Goal: Task Accomplishment & Management: Use online tool/utility

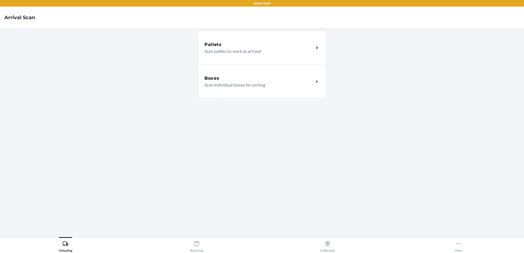
click at [230, 77] on div "Boxes" at bounding box center [258, 78] width 109 height 7
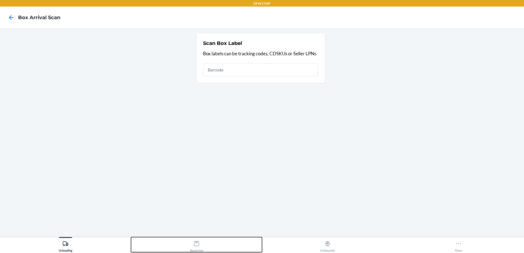
click at [202, 248] on div "Receiving" at bounding box center [196, 246] width 13 height 14
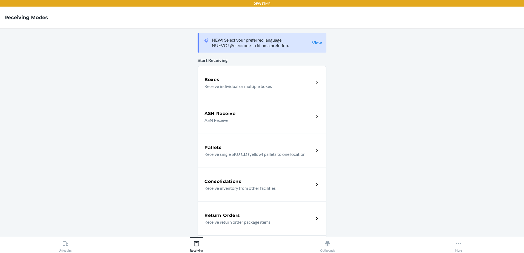
click at [205, 220] on p "Receive return order package items" at bounding box center [256, 222] width 105 height 7
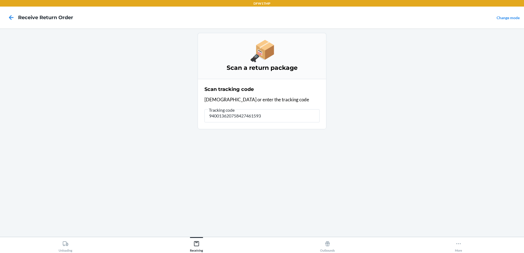
type input "9400136207584274615932"
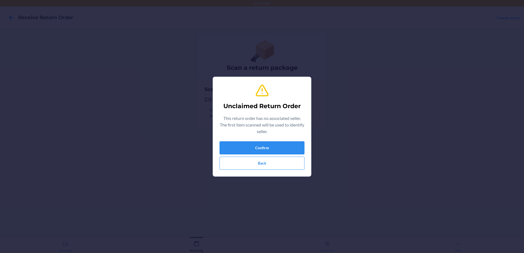
click at [232, 141] on div "Unclaimed Return Order This return order has no associated seller. The first it…" at bounding box center [262, 126] width 85 height 91
click at [230, 144] on button "Confirm" at bounding box center [262, 147] width 85 height 13
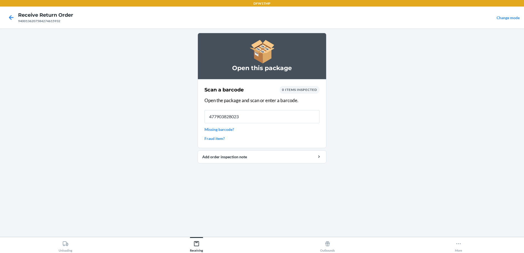
type input "4779038280239"
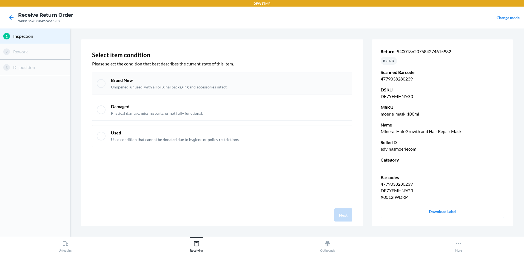
click at [101, 90] on div "Brand New Unopened, unused, with all original packaging and accessories intact." at bounding box center [222, 84] width 260 height 22
checkbox input "true"
click at [340, 214] on button "Next" at bounding box center [343, 215] width 18 height 13
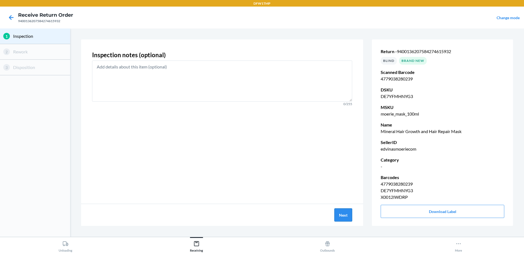
click at [348, 213] on button "Next" at bounding box center [343, 215] width 18 height 13
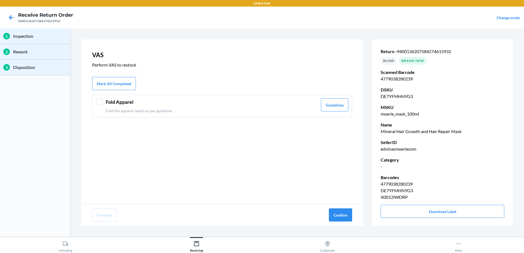
click at [102, 105] on div "Fold Apparel Fold the apparel neatly as per guideline Guidelines" at bounding box center [222, 106] width 260 height 23
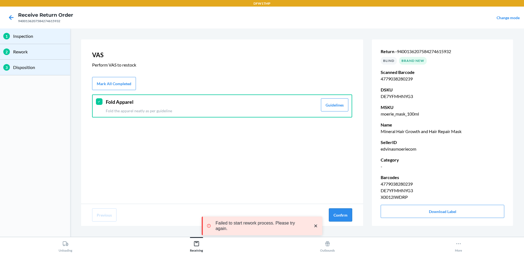
click at [345, 219] on button "Confirm" at bounding box center [340, 215] width 23 height 13
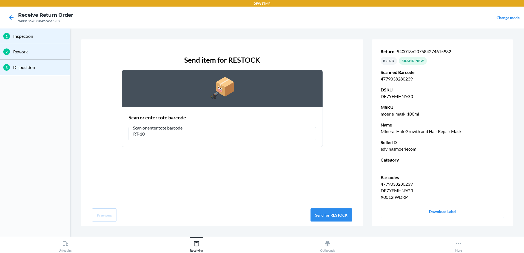
type input "RT-10"
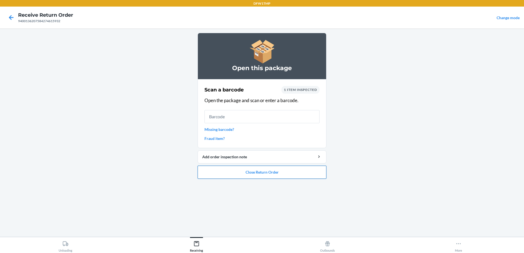
click at [243, 173] on button "Close Return Order" at bounding box center [262, 172] width 129 height 13
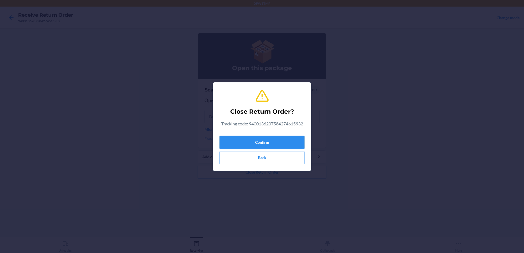
click at [245, 145] on button "Confirm" at bounding box center [262, 142] width 85 height 13
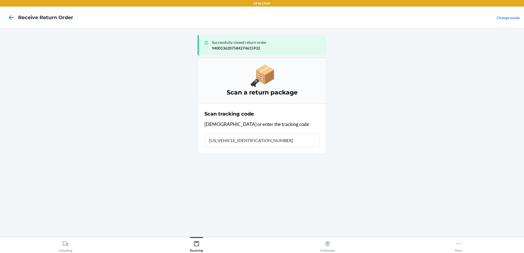
type input "1ZV58C199008253057"
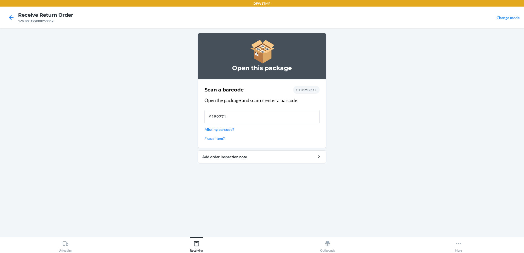
type input "S1897716"
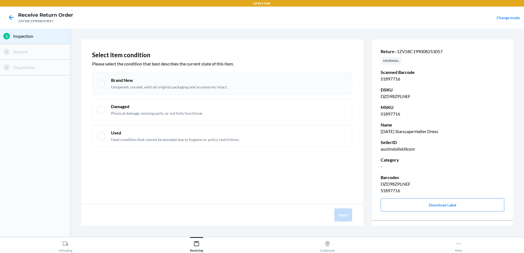
click at [105, 82] on div at bounding box center [101, 83] width 9 height 9
checkbox input "true"
drag, startPoint x: 346, startPoint y: 215, endPoint x: 310, endPoint y: 219, distance: 36.1
click at [343, 216] on button "Next" at bounding box center [343, 215] width 18 height 13
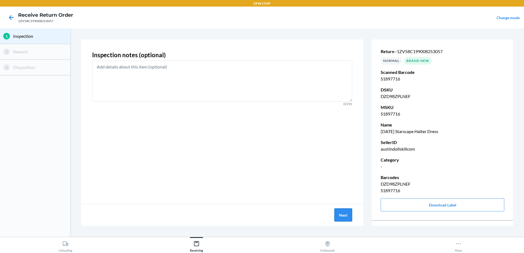
click at [337, 215] on button "Next" at bounding box center [343, 215] width 18 height 13
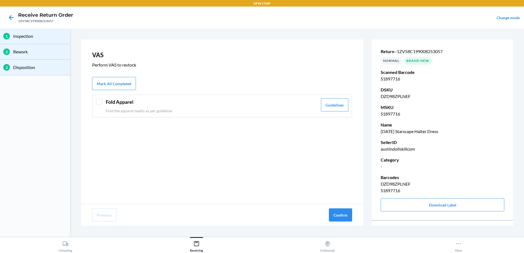
click at [99, 102] on div at bounding box center [99, 101] width 7 height 7
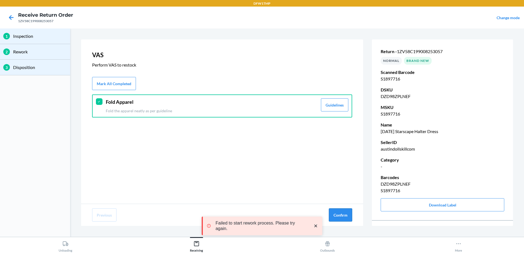
click at [337, 214] on button "Confirm" at bounding box center [340, 215] width 23 height 13
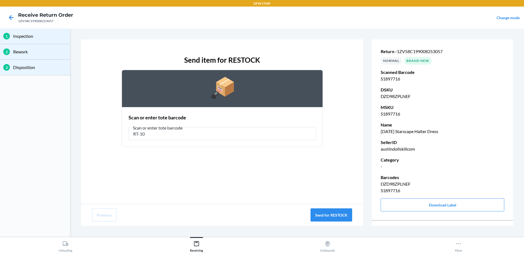
type input "RT-10"
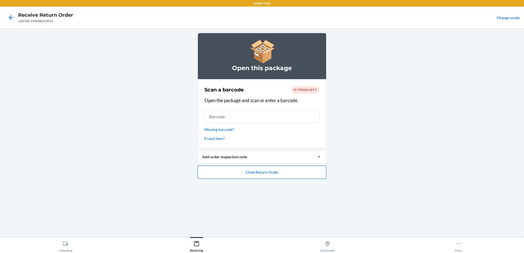
click at [257, 176] on button "Close Return Order" at bounding box center [262, 172] width 129 height 13
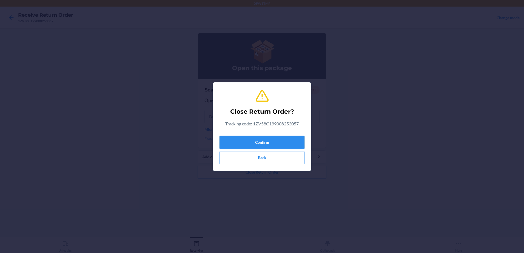
click at [260, 139] on button "Confirm" at bounding box center [262, 142] width 85 height 13
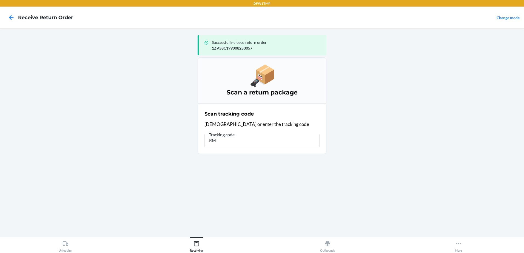
type input "R"
type input "1ZR08H699028350270"
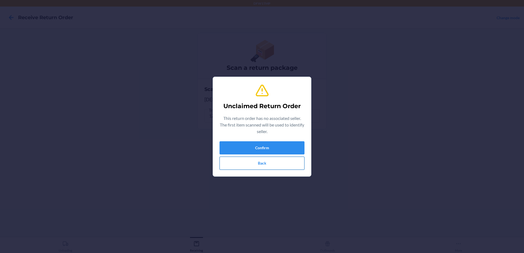
click at [275, 159] on button "Back" at bounding box center [262, 163] width 85 height 13
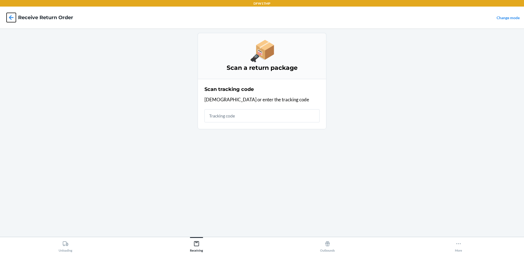
click at [12, 13] on icon at bounding box center [11, 17] width 9 height 9
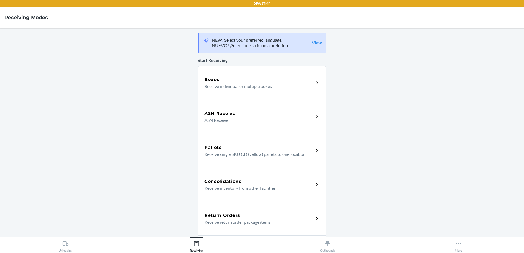
click at [209, 227] on div "Return Orders Receive return order package items" at bounding box center [262, 219] width 129 height 34
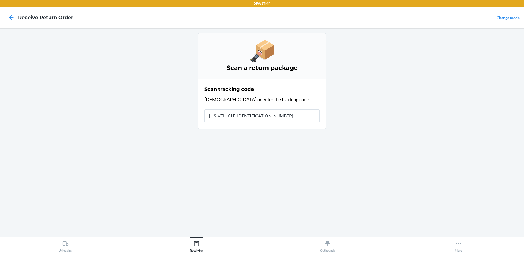
type input "1ZR08H699004982865"
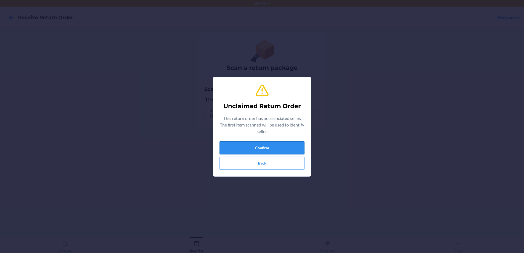
click at [239, 147] on button "Confirm" at bounding box center [262, 147] width 85 height 13
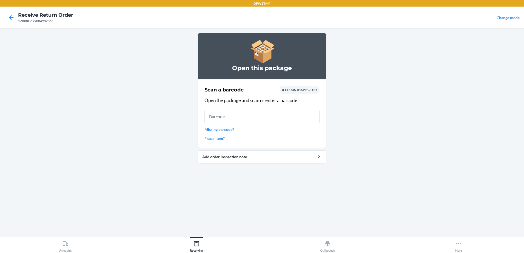
click at [222, 132] on link "Missing barcode?" at bounding box center [261, 130] width 115 height 6
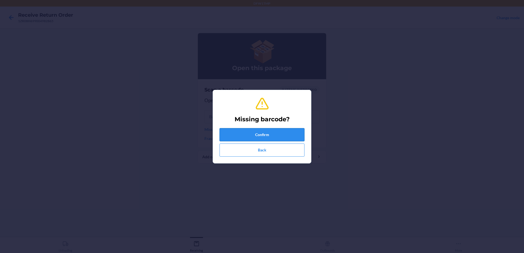
click at [239, 130] on button "Confirm" at bounding box center [262, 134] width 85 height 13
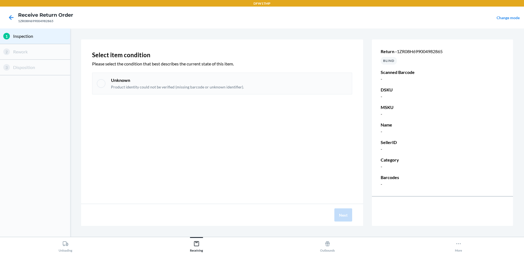
click at [103, 79] on div "Unknown Product identity could not be verified (missing barcode or unknown iden…" at bounding box center [222, 84] width 260 height 22
checkbox input "true"
click at [339, 210] on button "Next" at bounding box center [343, 215] width 18 height 13
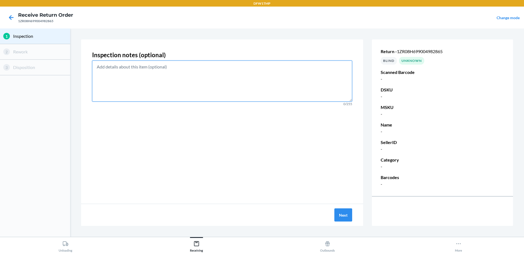
click at [121, 82] on textarea at bounding box center [222, 81] width 260 height 41
paste textarea "product: glasses; it does not have a barcode"
type textarea "product: glasses; it does not have a barcode"
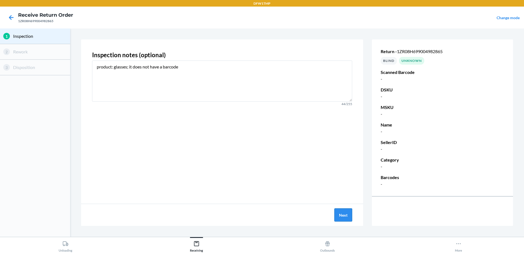
click at [345, 211] on button "Next" at bounding box center [343, 215] width 18 height 13
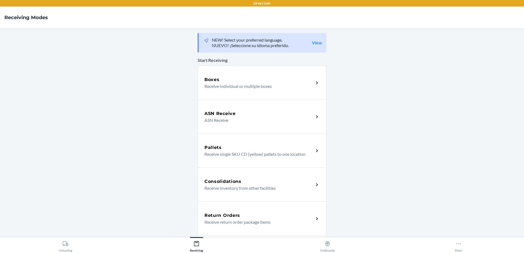
click at [282, 216] on div "Return Orders" at bounding box center [258, 215] width 109 height 7
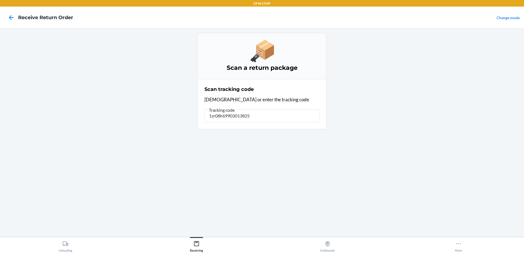
type input "1zr08h699030138255"
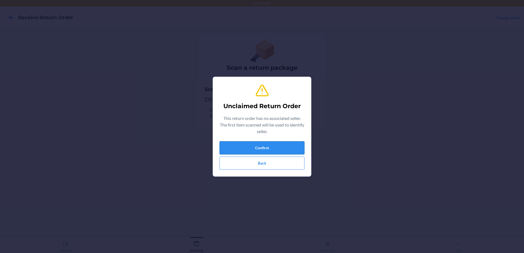
click at [264, 147] on button "Confirm" at bounding box center [262, 147] width 85 height 13
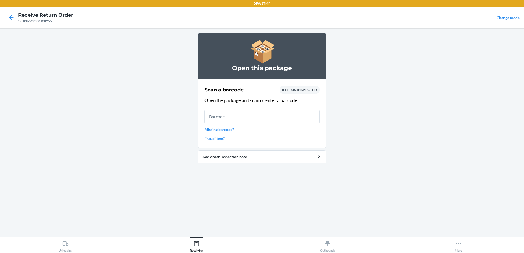
click at [205, 129] on link "Missing barcode?" at bounding box center [261, 130] width 115 height 6
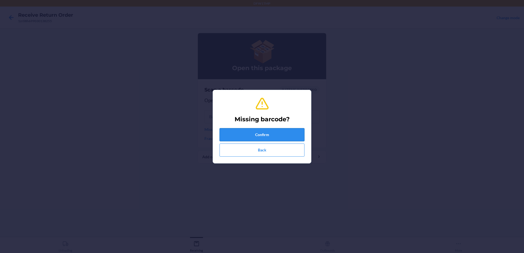
click at [259, 136] on button "Confirm" at bounding box center [262, 134] width 85 height 13
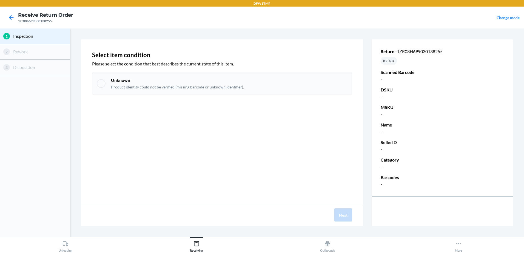
click at [111, 84] on div "Unknown Product identity could not be verified (missing barcode or unknown iden…" at bounding box center [177, 83] width 133 height 13
checkbox input "true"
click at [352, 214] on button "Next" at bounding box center [343, 215] width 18 height 13
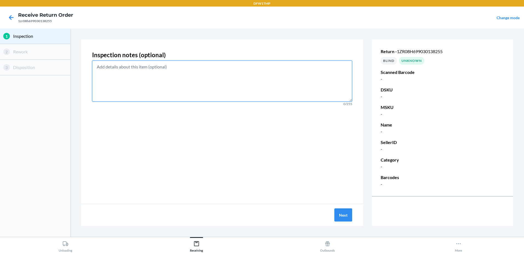
click at [118, 64] on textarea at bounding box center [222, 81] width 260 height 41
paste textarea "clothing item color: leopard, does not have a barcode"
type textarea "clothing item color: leopard, does not have a barcode"
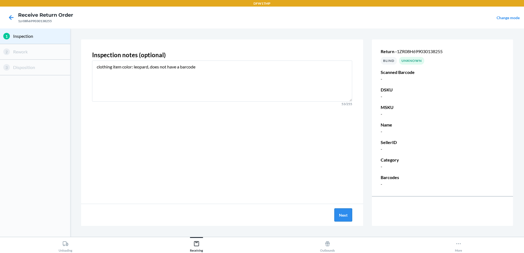
click at [341, 212] on button "Next" at bounding box center [343, 215] width 18 height 13
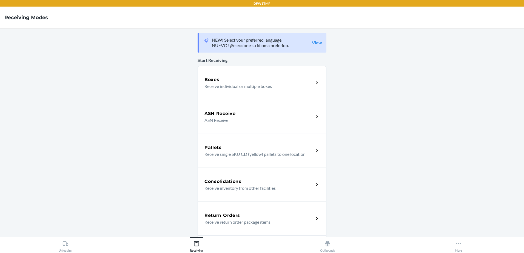
click at [223, 210] on div "Return Orders Receive return order package items" at bounding box center [262, 219] width 129 height 34
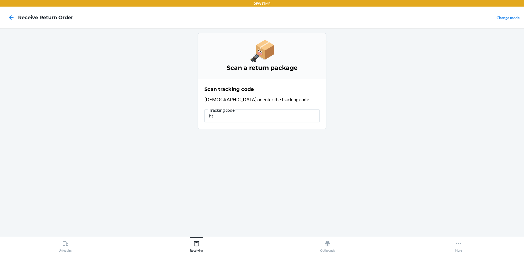
type input "h"
type input "9202290370692500749901"
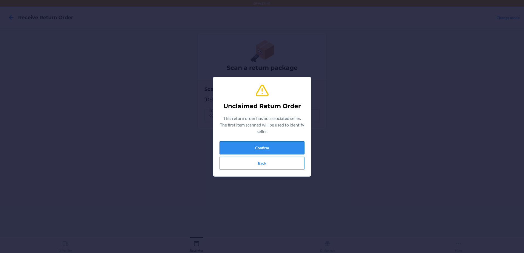
click at [228, 149] on button "Confirm" at bounding box center [262, 147] width 85 height 13
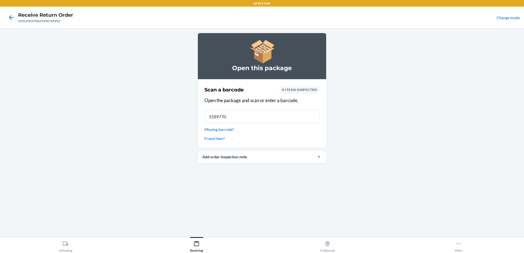
type input "S1897700"
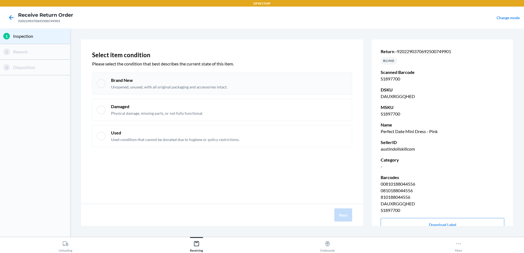
click at [100, 89] on div "Brand New Unopened, unused, with all original packaging and accessories intact." at bounding box center [222, 84] width 260 height 22
checkbox input "true"
click at [344, 213] on button "Next" at bounding box center [343, 215] width 18 height 13
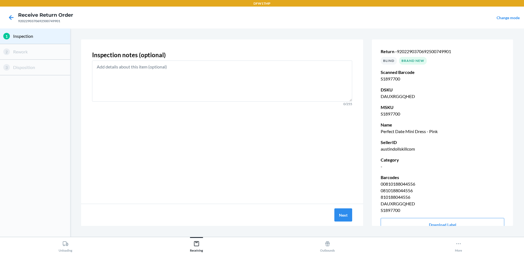
click at [355, 216] on div "Next" at bounding box center [222, 215] width 282 height 22
click at [343, 217] on button "Next" at bounding box center [343, 215] width 18 height 13
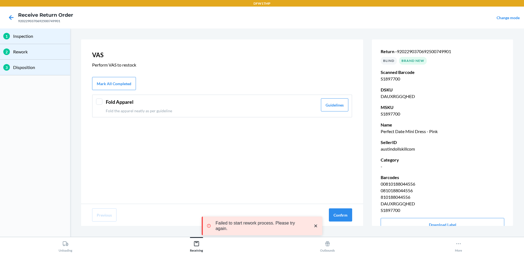
click at [143, 101] on header "Fold Apparel" at bounding box center [212, 101] width 212 height 7
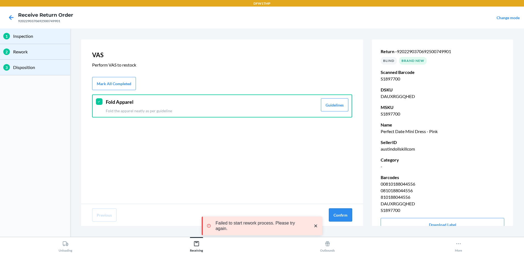
click at [339, 213] on button "Confirm" at bounding box center [340, 215] width 23 height 13
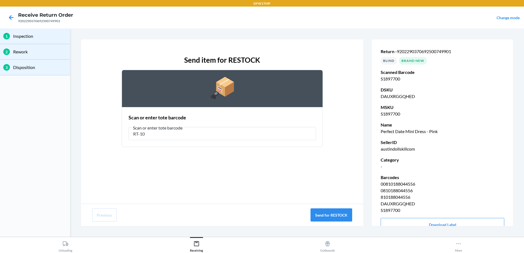
type input "RT-10"
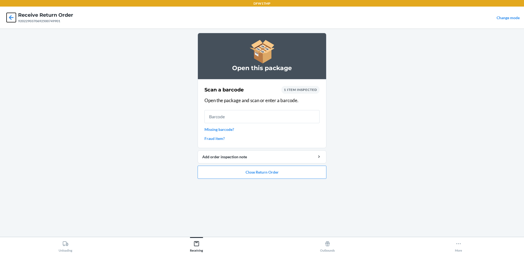
drag, startPoint x: 10, startPoint y: 22, endPoint x: 17, endPoint y: 34, distance: 13.9
click at [10, 22] on icon at bounding box center [11, 17] width 9 height 9
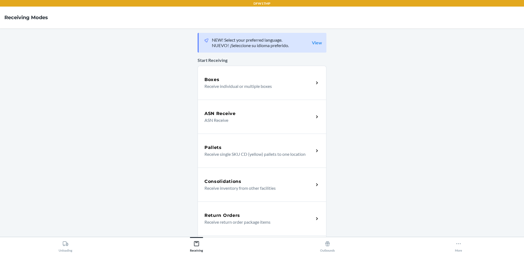
click at [251, 215] on div "Return Orders" at bounding box center [258, 215] width 109 height 7
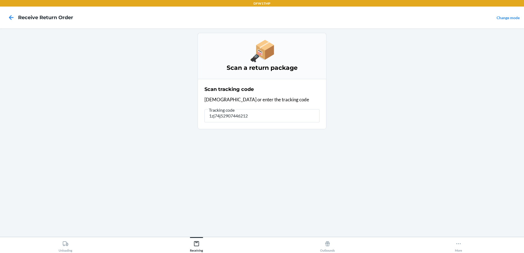
type input "1zj74j529074462124"
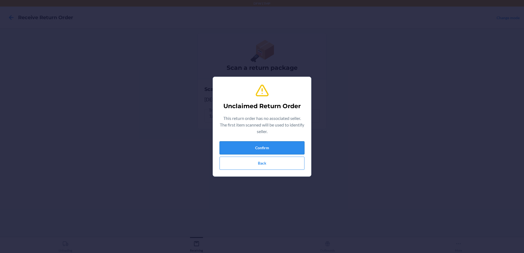
click at [258, 147] on button "Confirm" at bounding box center [262, 147] width 85 height 13
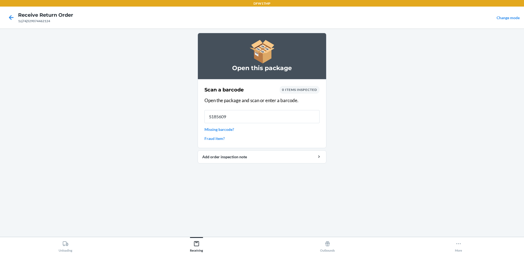
type input "S1856098"
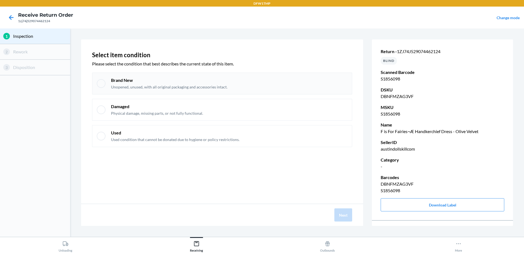
click at [144, 89] on p "Unopened, unused, with all original packaging and accessories intact." at bounding box center [169, 86] width 116 height 5
checkbox input "true"
click at [343, 217] on button "Next" at bounding box center [343, 215] width 18 height 13
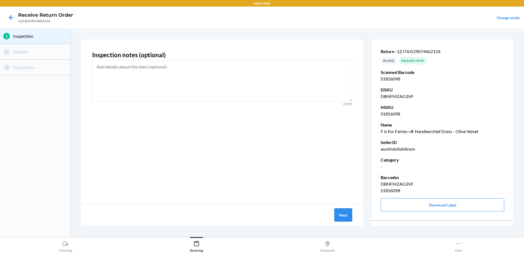
click at [341, 213] on button "Next" at bounding box center [343, 215] width 18 height 13
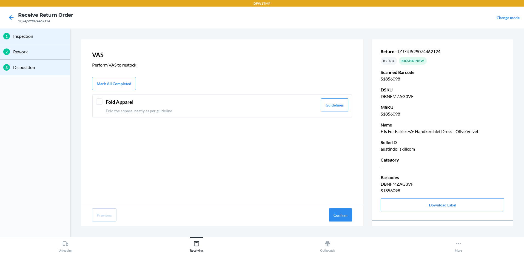
click at [123, 107] on div "Fold Apparel Fold the apparel neatly as per guideline" at bounding box center [212, 105] width 212 height 15
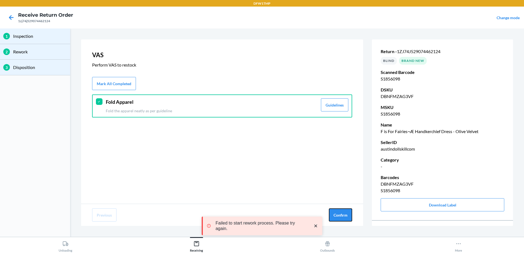
drag, startPoint x: 338, startPoint y: 217, endPoint x: 313, endPoint y: 208, distance: 26.4
click at [337, 217] on button "Confirm" at bounding box center [340, 215] width 23 height 13
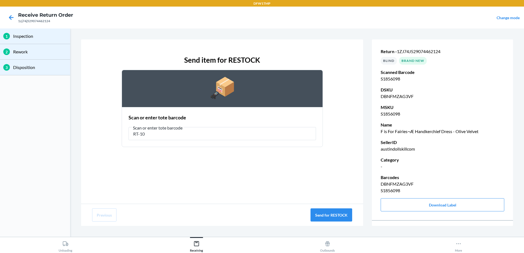
type input "RT-10"
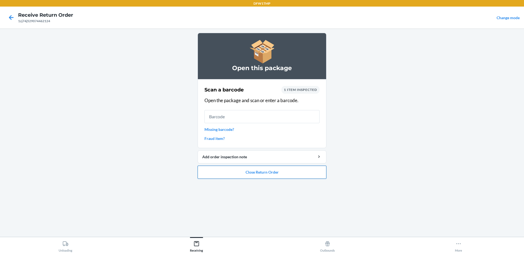
click at [235, 176] on button "Close Return Order" at bounding box center [262, 172] width 129 height 13
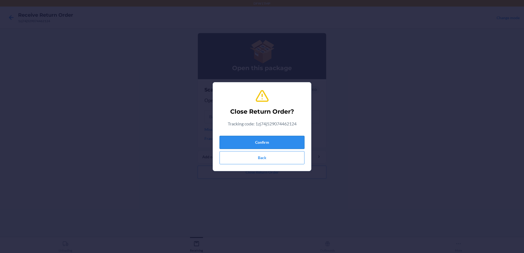
click at [285, 144] on button "Confirm" at bounding box center [262, 142] width 85 height 13
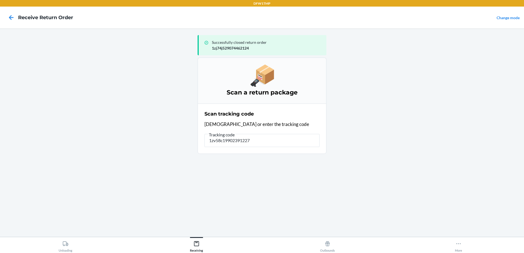
type input "1zv58c199023912271"
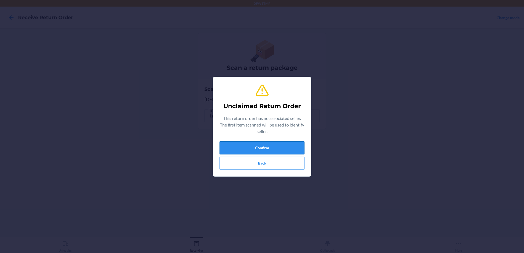
click at [240, 145] on button "Confirm" at bounding box center [262, 147] width 85 height 13
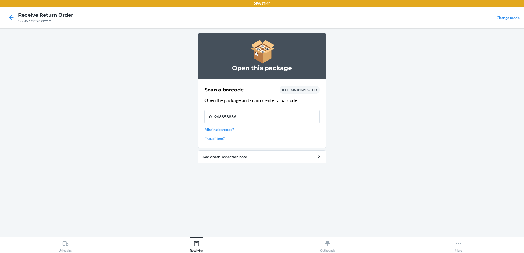
type input "019468588869"
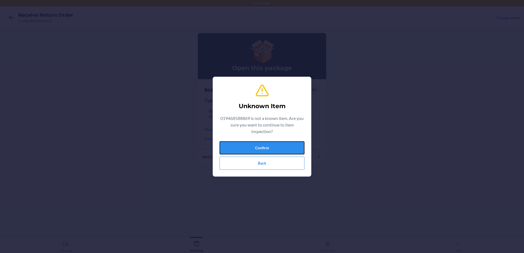
click at [240, 145] on button "Confirm" at bounding box center [262, 147] width 85 height 13
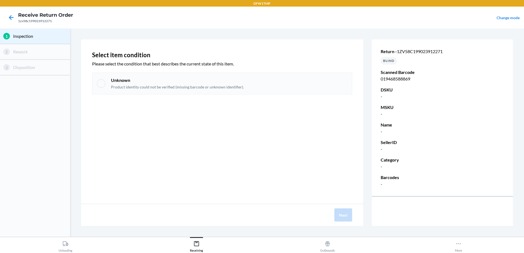
click at [102, 88] on div "Unknown Product identity could not be verified (missing barcode or unknown iden…" at bounding box center [222, 84] width 260 height 22
checkbox input "true"
drag, startPoint x: 340, startPoint y: 213, endPoint x: -1, endPoint y: -16, distance: 410.7
click at [0, 0] on html "DFW1TMP Receive Return Order 1zv58c199023912271 Change mode 1 Inspection 2 Rewo…" at bounding box center [262, 126] width 524 height 253
click at [12, 17] on icon at bounding box center [11, 17] width 5 height 5
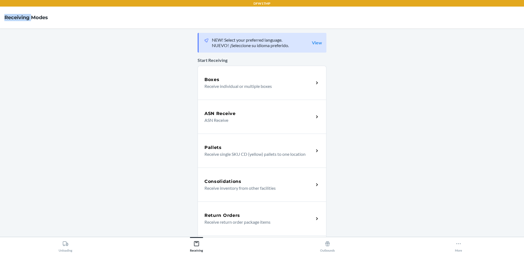
click at [12, 17] on h4 "Receiving Modes" at bounding box center [26, 17] width 44 height 7
click at [125, 80] on main "NEW! Select your preferred language. NUEVO! ¡Seleccione su idioma preferido. Vi…" at bounding box center [262, 133] width 524 height 209
click at [238, 234] on div "Return Orders Receive return order package items" at bounding box center [262, 219] width 129 height 34
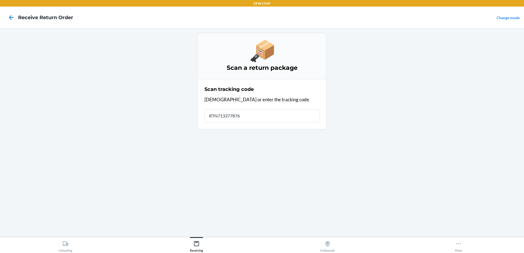
type input "RTN7133778768"
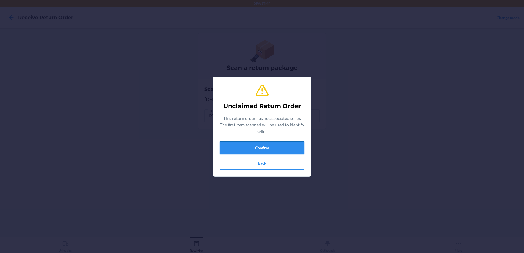
click at [232, 147] on button "Confirm" at bounding box center [262, 147] width 85 height 13
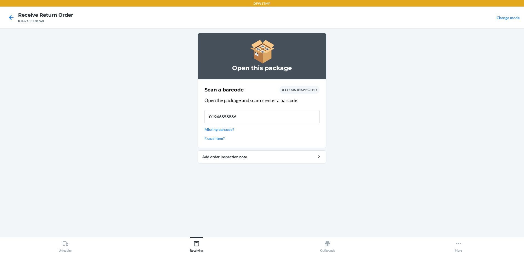
type input "019468588869"
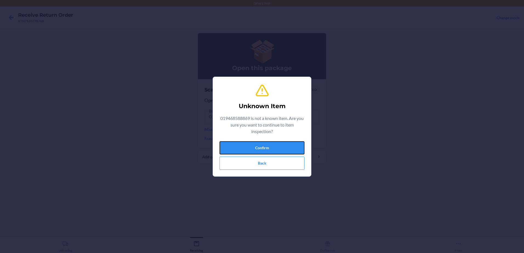
click at [232, 147] on button "Confirm" at bounding box center [262, 147] width 85 height 13
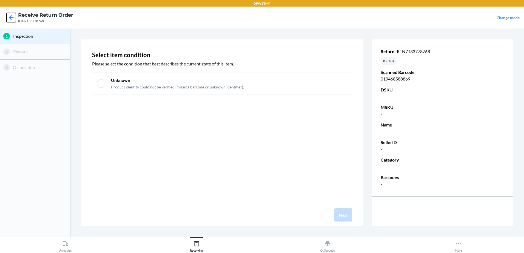
click at [12, 18] on icon at bounding box center [11, 17] width 5 height 5
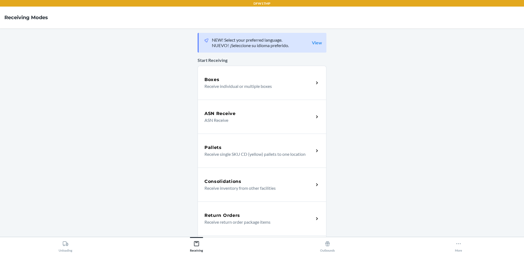
click at [234, 218] on h5 "Return Orders" at bounding box center [222, 215] width 36 height 7
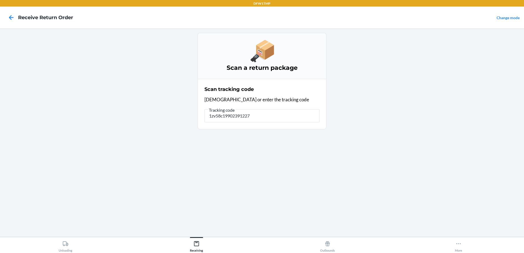
type input "1zv58c199023912271"
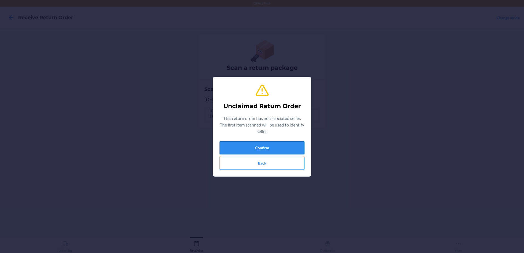
click at [233, 147] on button "Confirm" at bounding box center [262, 147] width 85 height 13
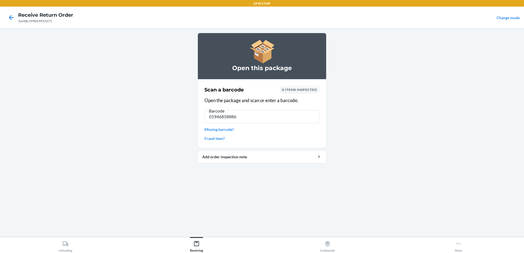
type input "019468588869"
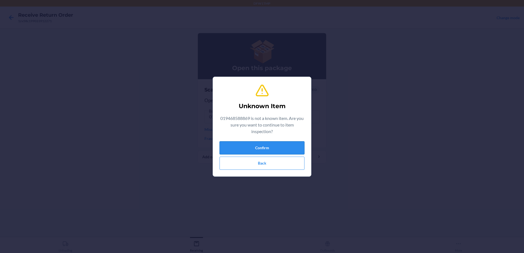
click at [249, 145] on button "Confirm" at bounding box center [262, 147] width 85 height 13
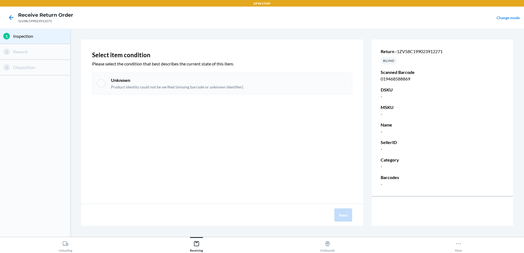
click at [115, 76] on div "Unknown Product identity could not be verified (missing barcode or unknown iden…" at bounding box center [222, 84] width 260 height 22
checkbox input "true"
click at [341, 218] on button "Next" at bounding box center [343, 215] width 18 height 13
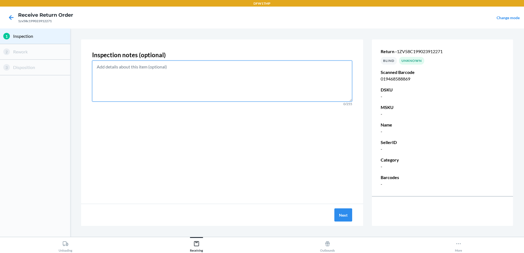
click at [155, 93] on textarea at bounding box center [222, 81] width 260 height 41
paste textarea "black clothing item; does not accept the barcode"
type textarea "black clothing item; does not accept the barcode"
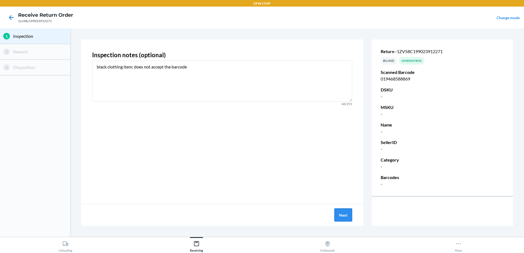
click at [343, 214] on button "Next" at bounding box center [343, 215] width 18 height 13
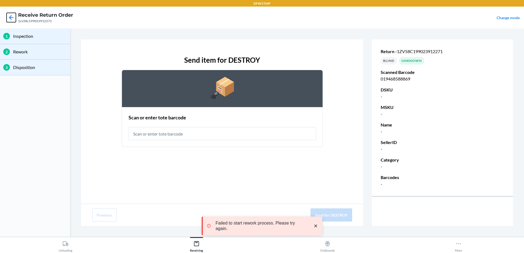
click at [12, 18] on icon at bounding box center [11, 17] width 9 height 9
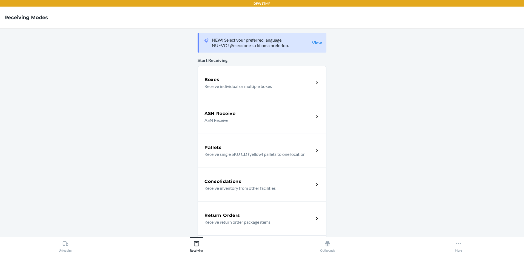
drag, startPoint x: 267, startPoint y: 221, endPoint x: 264, endPoint y: 221, distance: 3.6
click at [267, 221] on p "Receive return order package items" at bounding box center [256, 222] width 105 height 7
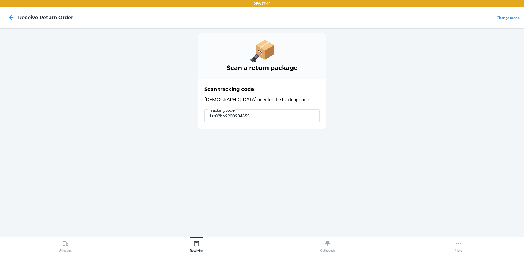
type input "1zr08h699009348550"
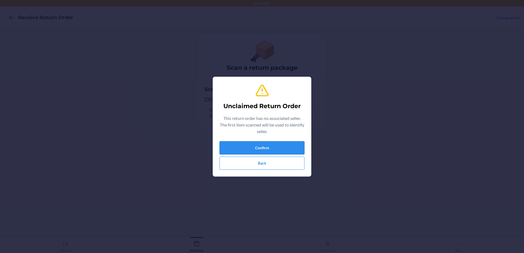
click at [244, 149] on button "Confirm" at bounding box center [262, 147] width 85 height 13
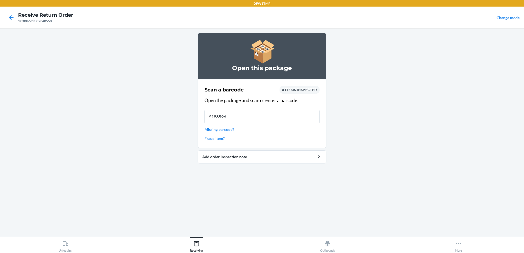
type input "S1885964"
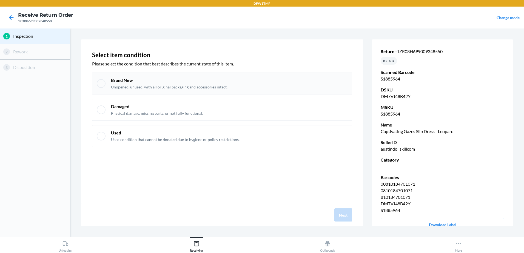
click at [101, 79] on div at bounding box center [101, 83] width 9 height 9
checkbox input "true"
click at [339, 213] on button "Next" at bounding box center [343, 215] width 18 height 13
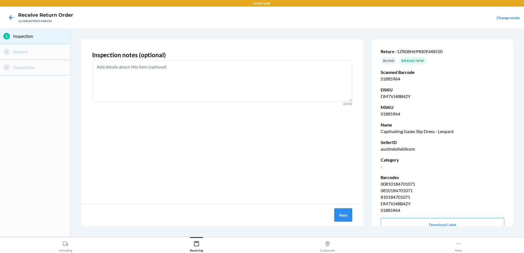
click at [349, 215] on button "Next" at bounding box center [343, 215] width 18 height 13
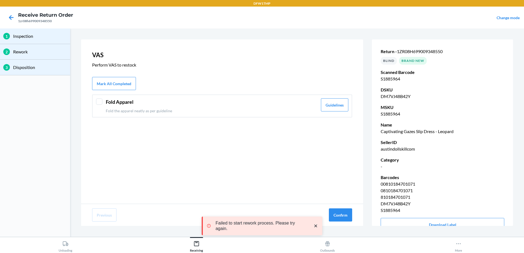
click at [105, 108] on div "Fold Apparel Fold the apparel neatly as per guideline Guidelines" at bounding box center [222, 106] width 260 height 23
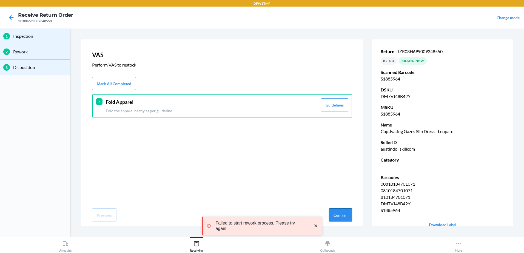
drag, startPoint x: 335, startPoint y: 211, endPoint x: 329, endPoint y: 209, distance: 6.2
click at [334, 211] on button "Confirm" at bounding box center [340, 215] width 23 height 13
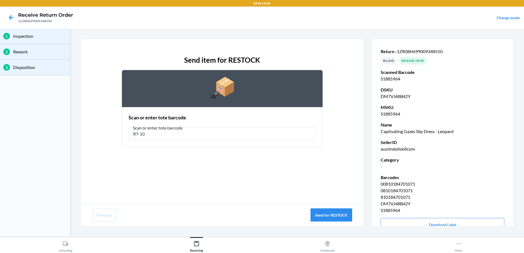
type input "RT-10"
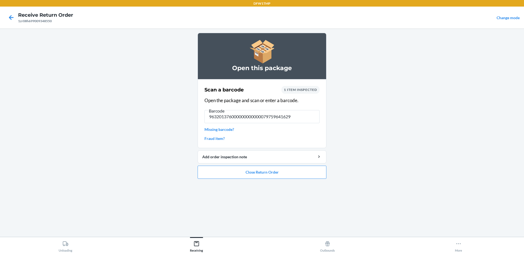
type input "9632013760000000000000797596416296"
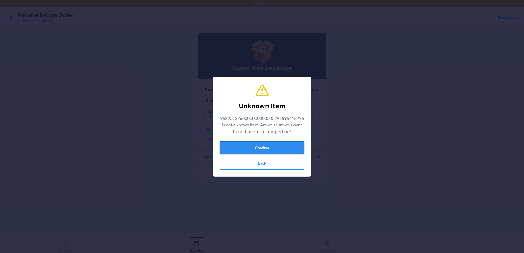
click at [246, 148] on button "Confirm" at bounding box center [262, 147] width 85 height 13
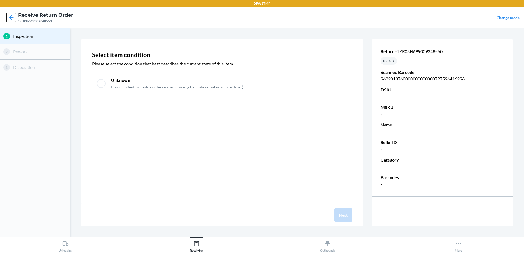
click at [10, 14] on icon at bounding box center [11, 17] width 9 height 9
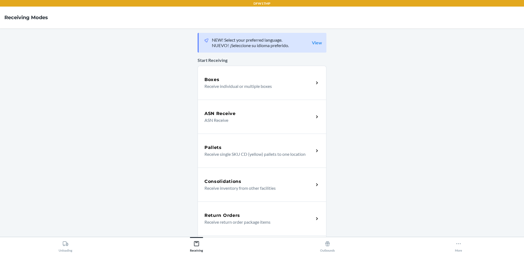
click at [215, 230] on div "Return Orders Receive return order package items" at bounding box center [262, 219] width 129 height 34
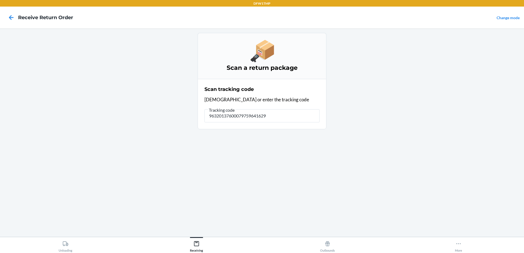
type input "963201376000797596416296"
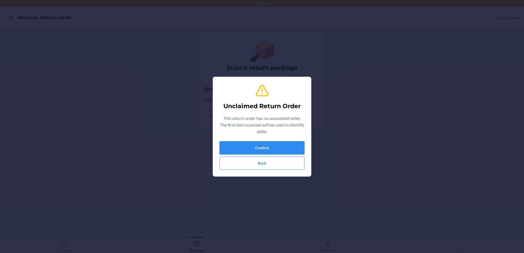
click at [239, 147] on button "Confirm" at bounding box center [262, 147] width 85 height 13
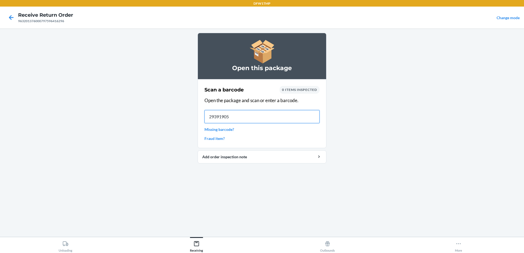
type input "293919051"
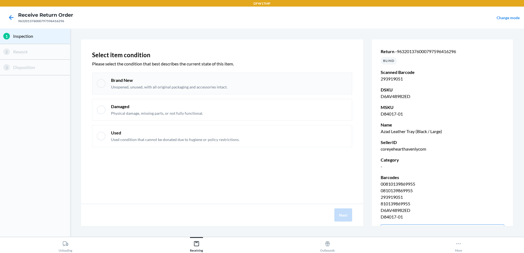
click at [92, 89] on div "Brand New Unopened, unused, with all original packaging and accessories intact." at bounding box center [222, 84] width 260 height 22
click at [98, 89] on div "Brand New Unopened, unused, with all original packaging and accessories intact." at bounding box center [222, 84] width 260 height 22
checkbox input "true"
click at [347, 218] on button "Next" at bounding box center [343, 215] width 18 height 13
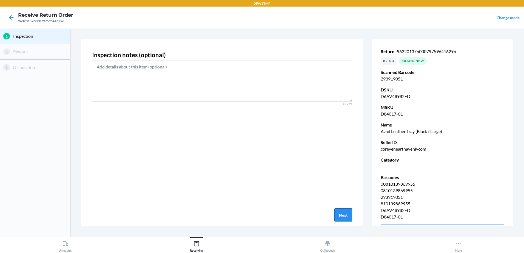
click at [336, 219] on button "Next" at bounding box center [343, 215] width 18 height 13
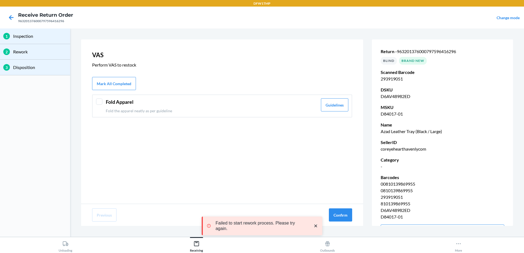
click at [102, 103] on div "Fold Apparel Fold the apparel neatly as per guideline Guidelines" at bounding box center [222, 106] width 260 height 23
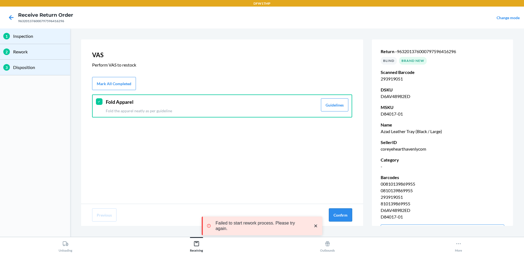
click at [346, 218] on button "Confirm" at bounding box center [340, 215] width 23 height 13
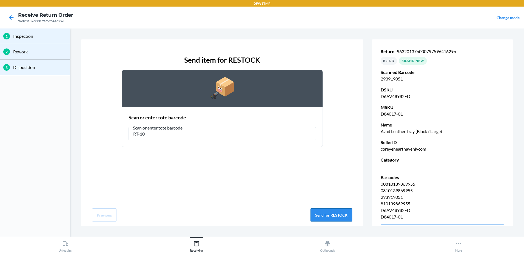
type input "RT-10"
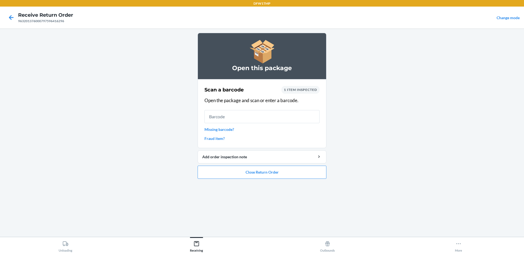
click at [255, 164] on li "Open this package Scan a barcode 1 item inspected Open the package and scan or …" at bounding box center [262, 106] width 129 height 146
click at [256, 175] on button "Close Return Order" at bounding box center [262, 172] width 129 height 13
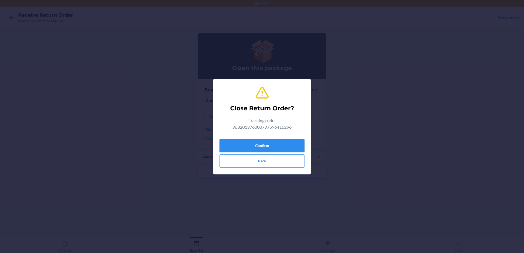
click at [252, 144] on button "Confirm" at bounding box center [262, 145] width 85 height 13
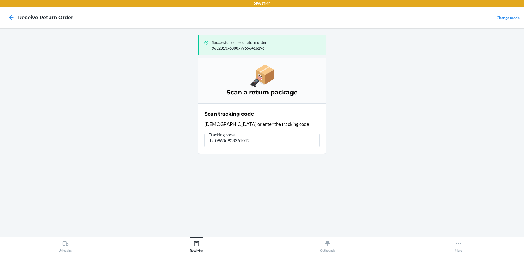
type input "1zr0960d9083610125"
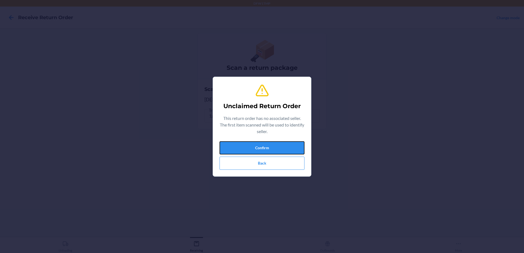
click at [252, 144] on button "Confirm" at bounding box center [262, 147] width 85 height 13
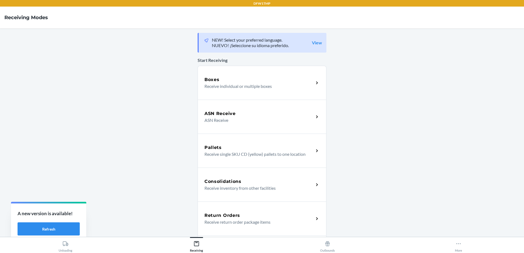
click at [226, 183] on h5 "Consolidations" at bounding box center [222, 181] width 37 height 7
click at [216, 225] on p "Receive return order package items" at bounding box center [256, 222] width 105 height 7
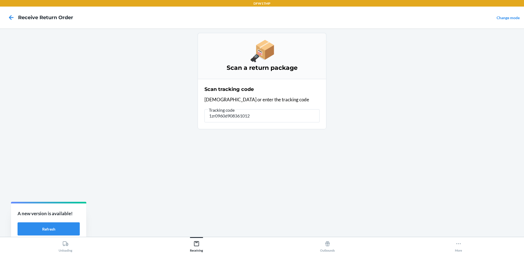
type input "1zr0960d9083610125"
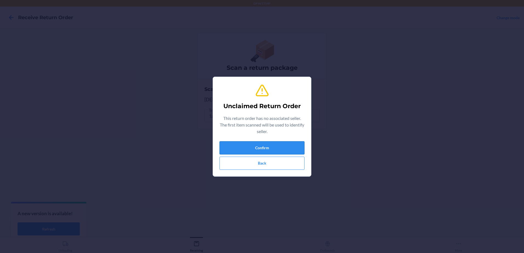
click at [238, 148] on button "Confirm" at bounding box center [262, 147] width 85 height 13
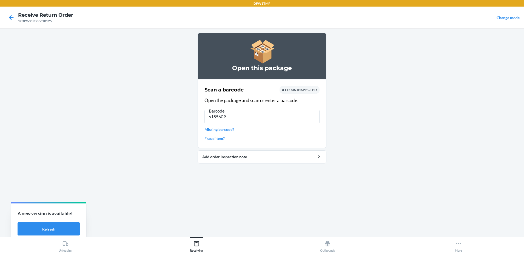
type input "s1856098"
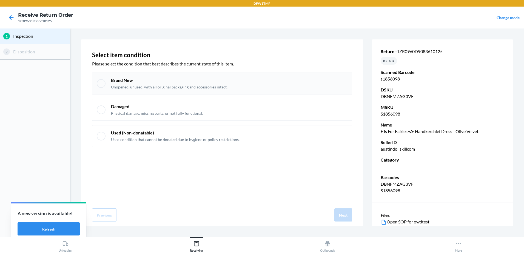
click at [137, 85] on p "Unopened, unused, with all original packaging and accessories intact." at bounding box center [169, 86] width 116 height 5
checkbox input "true"
click at [346, 214] on button "Next" at bounding box center [343, 215] width 18 height 13
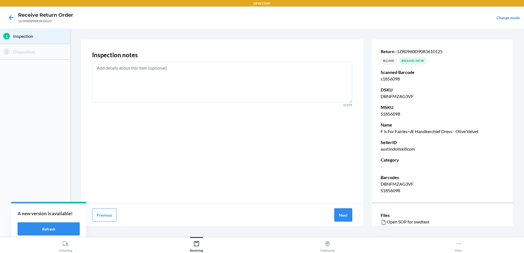
click at [346, 212] on button "Next" at bounding box center [343, 215] width 18 height 13
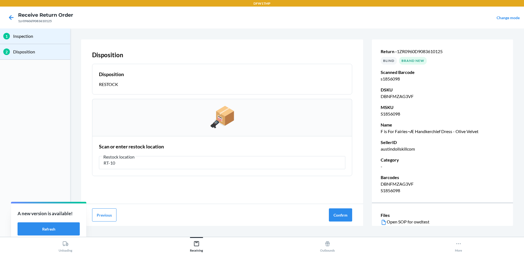
type input "RT-10"
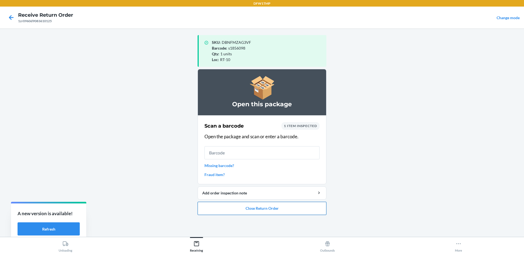
click at [247, 214] on button "Close Return Order" at bounding box center [262, 208] width 129 height 13
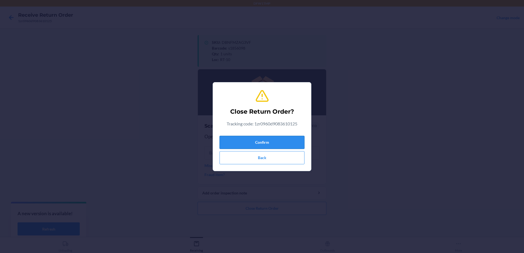
click at [271, 142] on button "Confirm" at bounding box center [262, 142] width 85 height 13
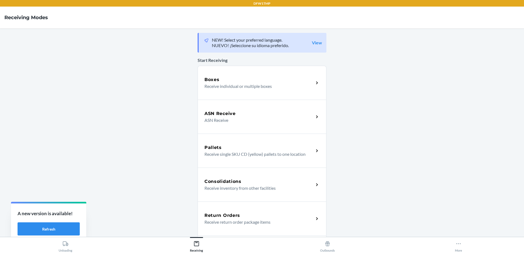
click at [241, 226] on div "Return Orders Receive return order package items" at bounding box center [262, 219] width 129 height 34
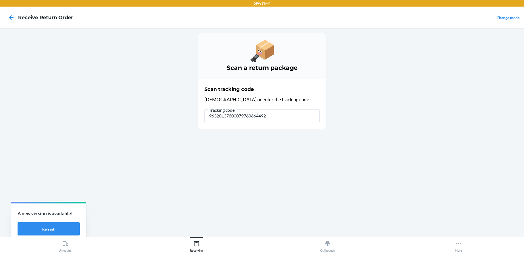
type input "963201376000797606644929"
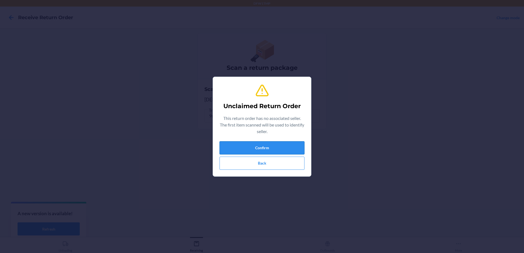
click at [283, 145] on button "Confirm" at bounding box center [262, 147] width 85 height 13
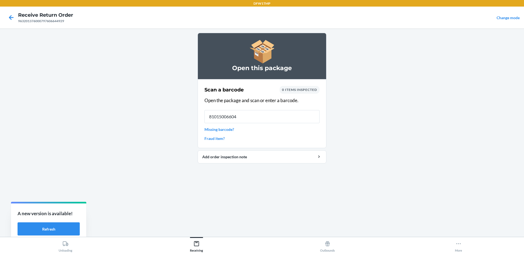
type input "810150066043"
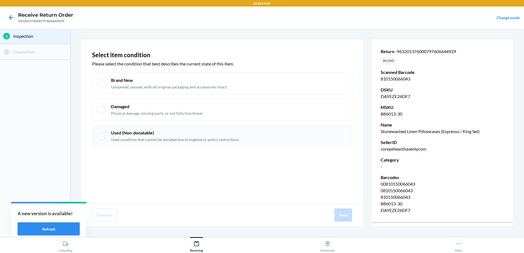
drag, startPoint x: 101, startPoint y: 88, endPoint x: 138, endPoint y: 126, distance: 52.5
click at [102, 88] on div "Brand New Unopened, unused, with all original packaging and accessories intact." at bounding box center [222, 84] width 260 height 22
checkbox input "true"
click at [340, 218] on button "Next" at bounding box center [343, 215] width 18 height 13
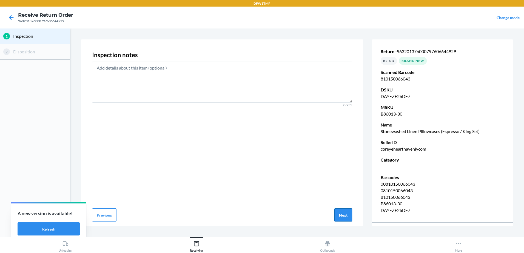
click at [345, 220] on button "Next" at bounding box center [343, 215] width 18 height 13
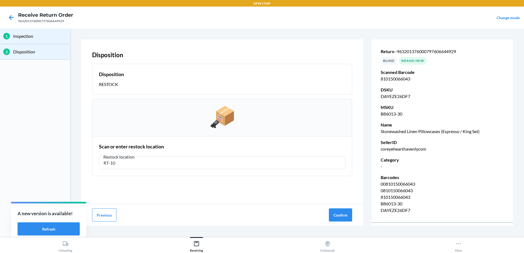
type input "RT-10"
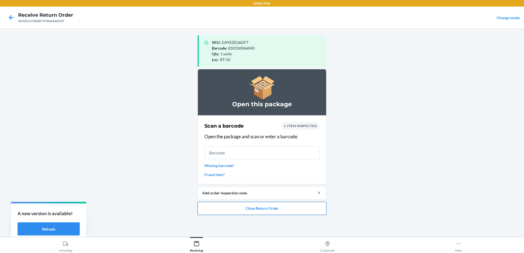
click at [241, 210] on button "Close Return Order" at bounding box center [262, 208] width 129 height 13
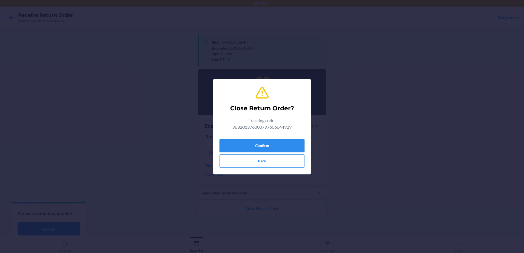
click at [240, 144] on button "Confirm" at bounding box center [262, 145] width 85 height 13
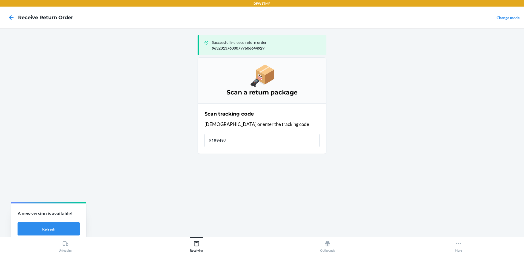
type input "S1894978"
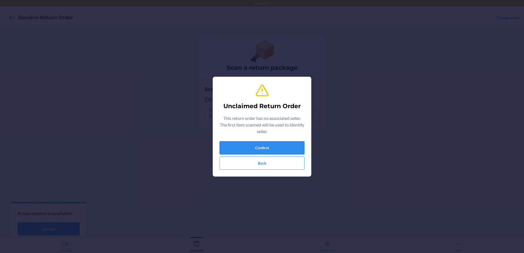
click at [251, 150] on button "Confirm" at bounding box center [262, 147] width 85 height 13
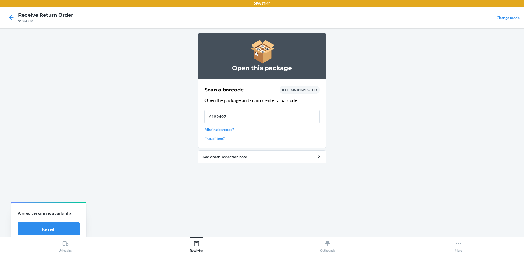
type input "S1894978"
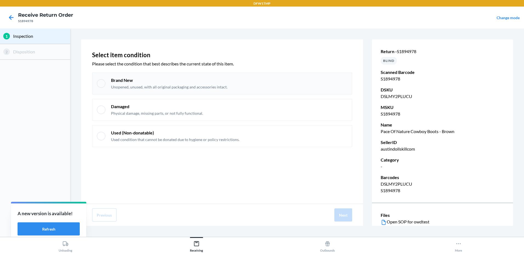
click at [109, 84] on div "Brand New Unopened, unused, with all original packaging and accessories intact." at bounding box center [222, 84] width 260 height 22
checkbox input "true"
click at [341, 214] on button "Next" at bounding box center [343, 215] width 18 height 13
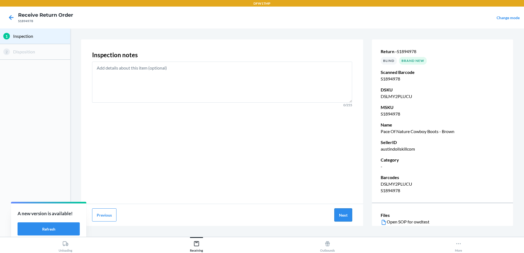
click at [348, 214] on button "Next" at bounding box center [343, 215] width 18 height 13
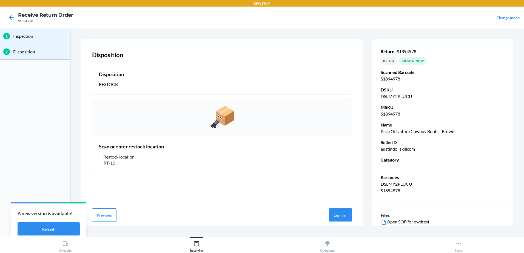
type input "RT-10"
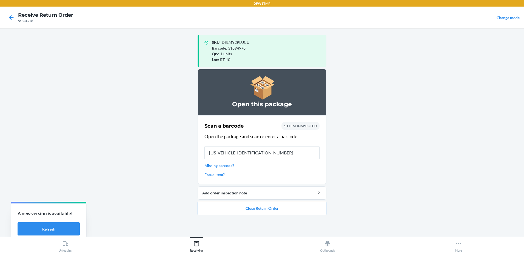
type input "1ZH918269000790722"
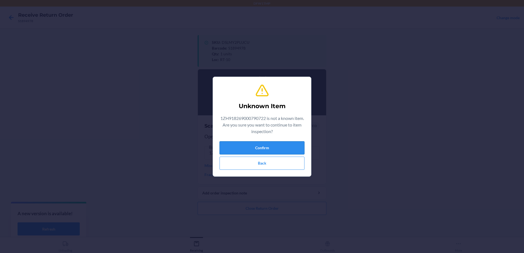
click at [287, 147] on button "Confirm" at bounding box center [262, 147] width 85 height 13
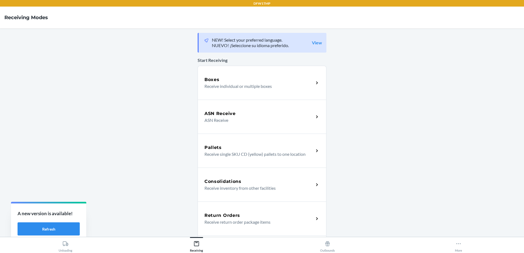
click at [217, 219] on p "Receive return order package items" at bounding box center [256, 222] width 105 height 7
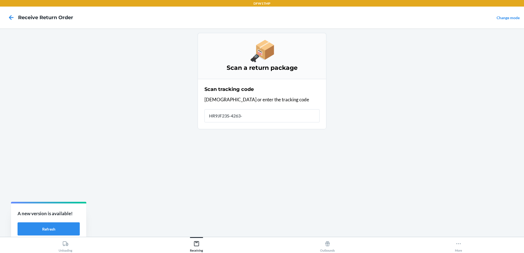
type input "HR9JF23S-4263-1"
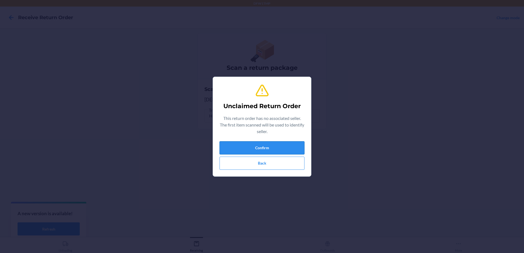
click at [237, 147] on button "Confirm" at bounding box center [262, 147] width 85 height 13
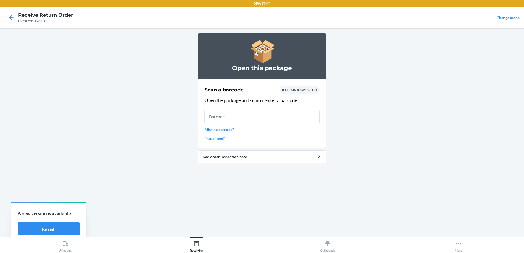
click at [206, 129] on link "Missing barcode?" at bounding box center [261, 130] width 115 height 6
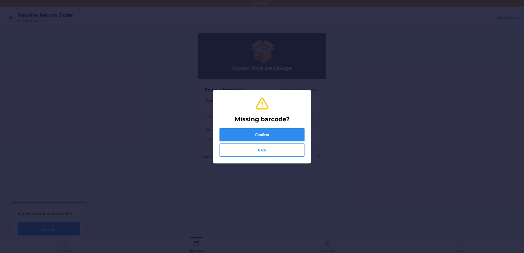
click at [257, 137] on button "Confirm" at bounding box center [262, 134] width 85 height 13
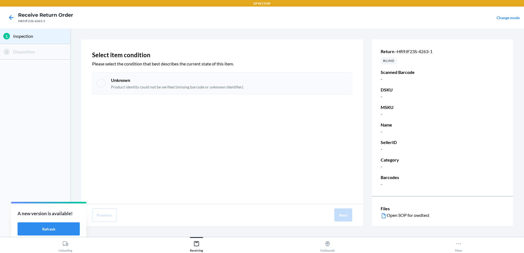
click at [98, 83] on div at bounding box center [101, 83] width 9 height 9
checkbox input "true"
click at [342, 218] on button "Next" at bounding box center [343, 215] width 18 height 13
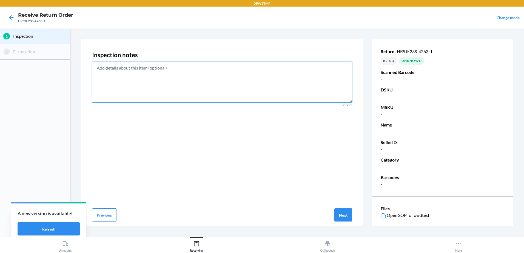
click at [115, 77] on textarea at bounding box center [222, 82] width 260 height 41
paste textarea "pair of brown boots; without box and without barcode"
type textarea "pair of brown boots; without box and without barcode"
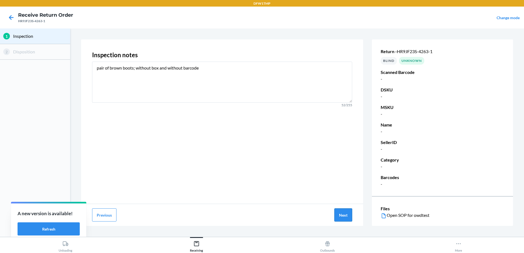
click at [341, 213] on button "Next" at bounding box center [343, 215] width 18 height 13
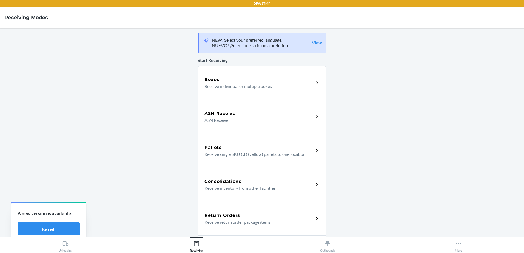
click at [210, 225] on p "Receive return order package items" at bounding box center [256, 222] width 105 height 7
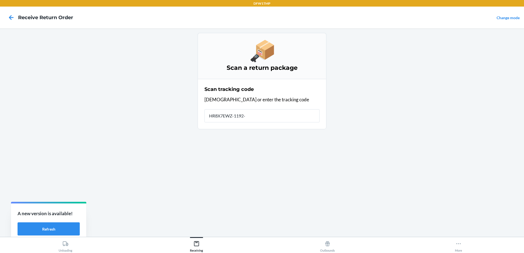
type input "HR8X7EWZ-1192-1"
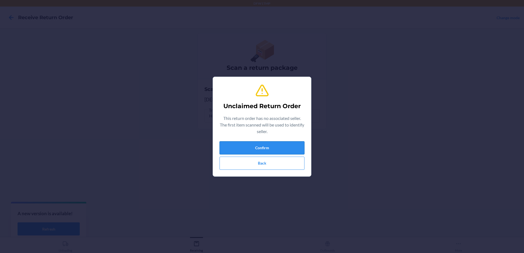
click at [238, 152] on button "Confirm" at bounding box center [262, 147] width 85 height 13
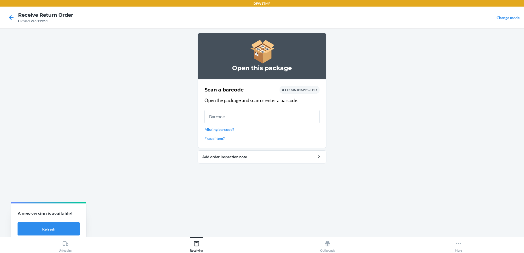
click at [224, 129] on link "Missing barcode?" at bounding box center [261, 130] width 115 height 6
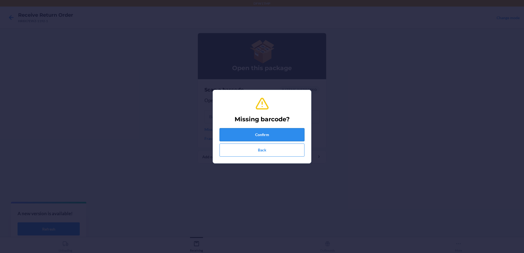
click at [246, 130] on button "Confirm" at bounding box center [262, 134] width 85 height 13
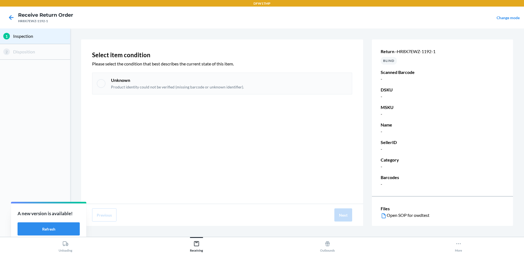
click at [98, 88] on div "Unknown Product identity could not be verified (missing barcode or unknown iden…" at bounding box center [222, 84] width 260 height 22
checkbox input "true"
click at [343, 220] on button "Next" at bounding box center [343, 215] width 18 height 13
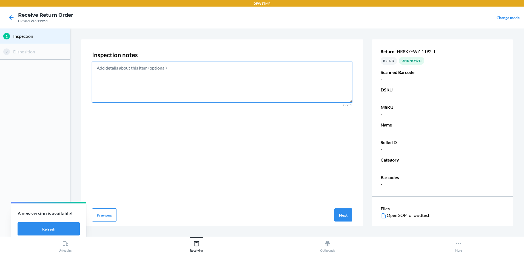
click at [116, 75] on textarea at bounding box center [222, 82] width 260 height 41
paste textarea "brown rabbit suit without barcode"
type textarea "brown rabbit suit without barcode"
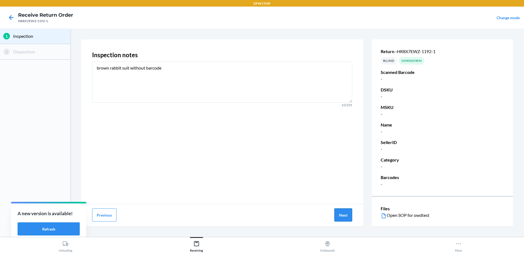
click at [341, 217] on button "Next" at bounding box center [343, 215] width 18 height 13
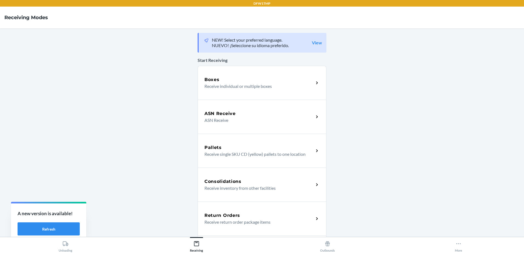
click at [253, 224] on p "Receive return order package items" at bounding box center [256, 222] width 105 height 7
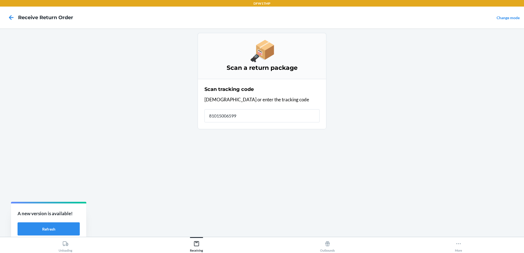
type input "810150065992"
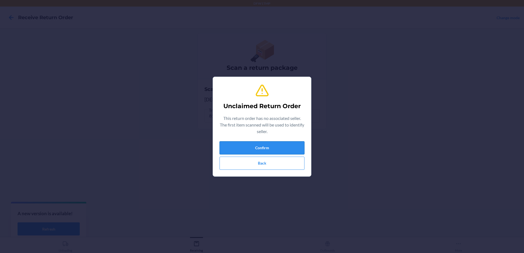
click at [228, 152] on button "Confirm" at bounding box center [262, 147] width 85 height 13
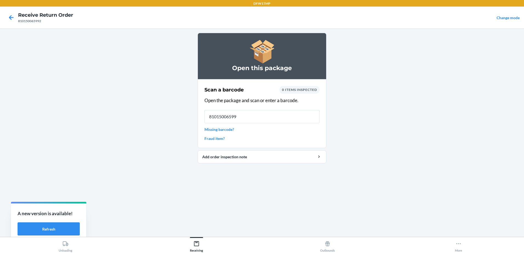
type input "810150065992"
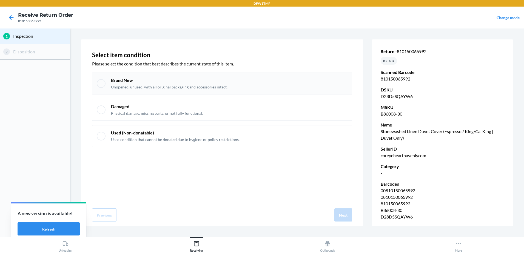
click at [122, 89] on p "Unopened, unused, with all original packaging and accessories intact." at bounding box center [169, 86] width 116 height 5
checkbox input "true"
click at [343, 216] on button "Next" at bounding box center [343, 215] width 18 height 13
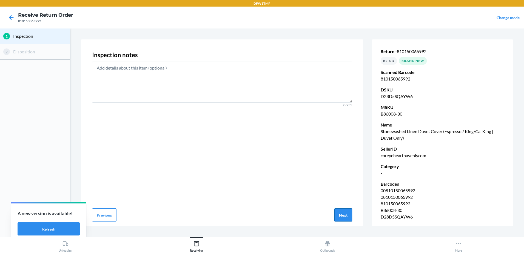
click at [343, 219] on button "Next" at bounding box center [343, 215] width 18 height 13
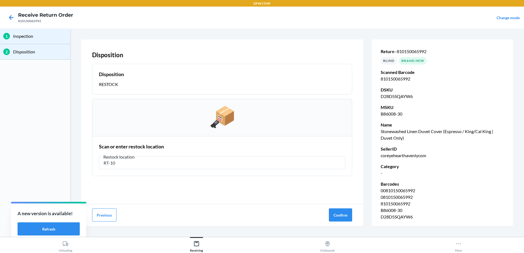
type input "RT-10"
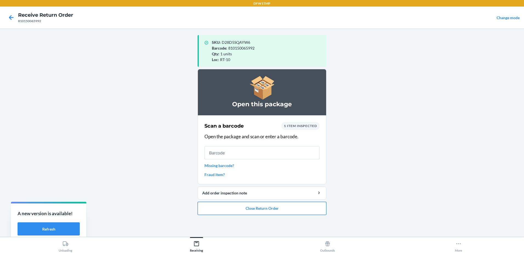
click at [235, 203] on button "Close Return Order" at bounding box center [262, 208] width 129 height 13
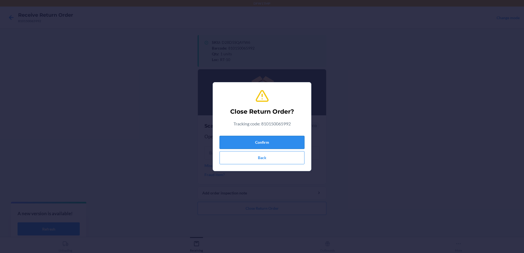
click at [277, 140] on button "Confirm" at bounding box center [262, 142] width 85 height 13
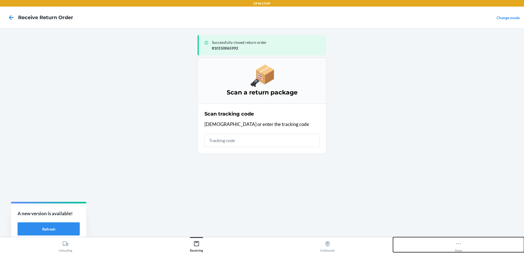
click at [453, 246] on button "More" at bounding box center [458, 244] width 131 height 15
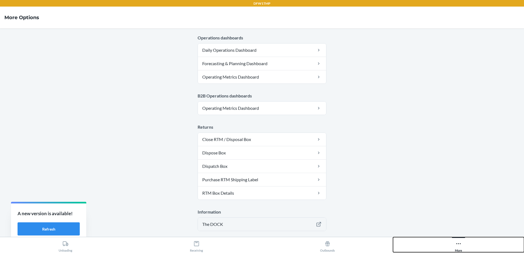
scroll to position [274, 0]
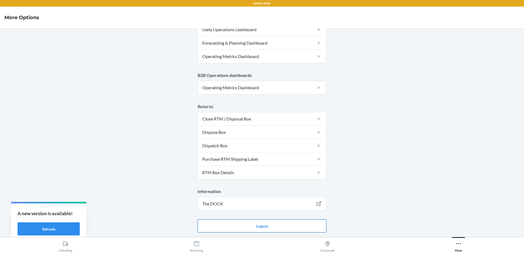
click at [260, 223] on button "Logout" at bounding box center [262, 226] width 129 height 13
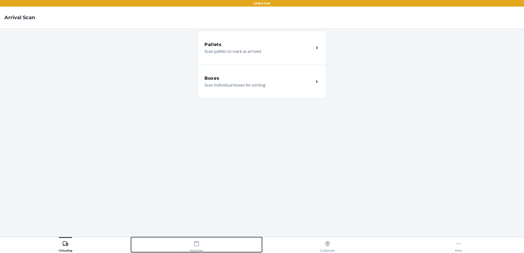
click at [200, 249] on div "Receiving" at bounding box center [196, 246] width 13 height 14
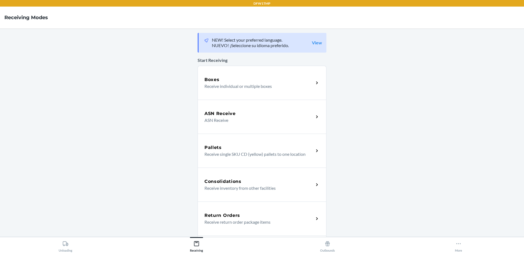
click at [215, 222] on p "Receive return order package items" at bounding box center [256, 222] width 105 height 7
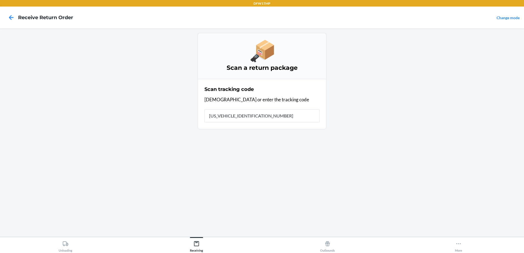
type input "1ZV58C181235482988"
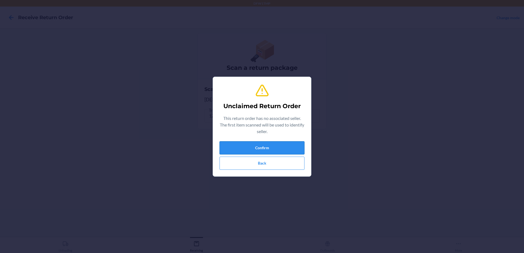
click at [276, 150] on button "Confirm" at bounding box center [262, 147] width 85 height 13
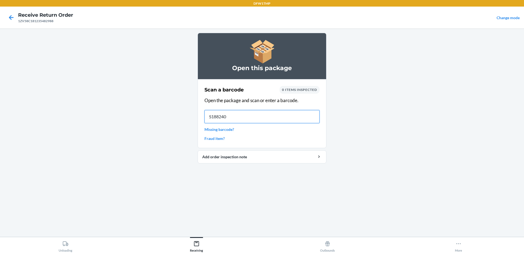
type input "S1882402"
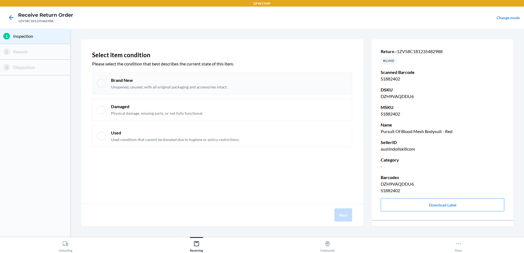
click at [115, 78] on p "Brand New" at bounding box center [169, 80] width 116 height 6
checkbox input "true"
click at [337, 218] on button "Next" at bounding box center [343, 215] width 18 height 13
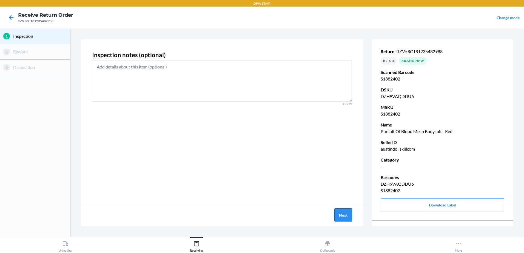
click at [350, 217] on button "Next" at bounding box center [343, 215] width 18 height 13
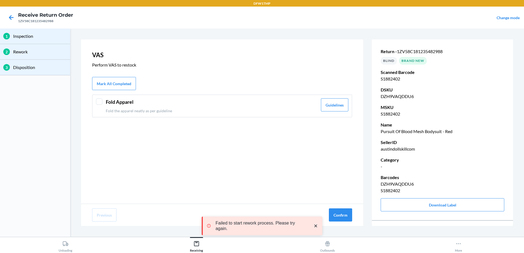
click at [123, 101] on header "Fold Apparel" at bounding box center [212, 101] width 212 height 7
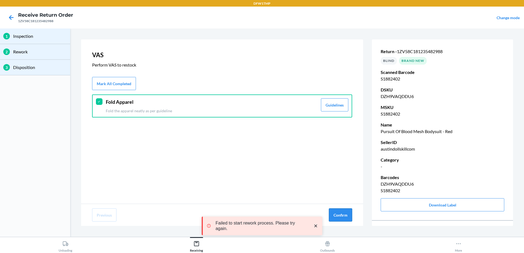
click at [336, 214] on button "Confirm" at bounding box center [340, 215] width 23 height 13
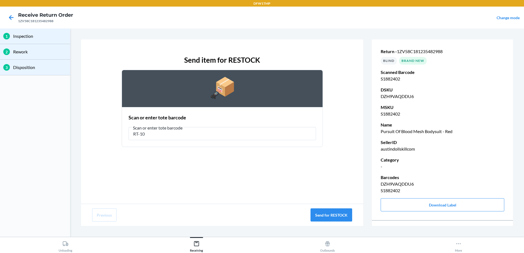
type input "RT-10"
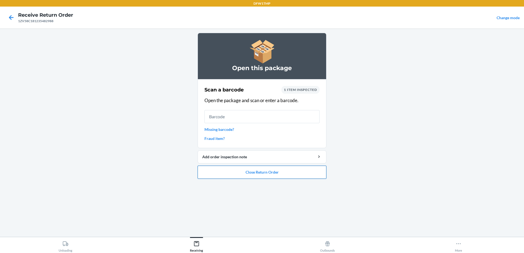
click at [257, 172] on button "Close Return Order" at bounding box center [262, 172] width 129 height 13
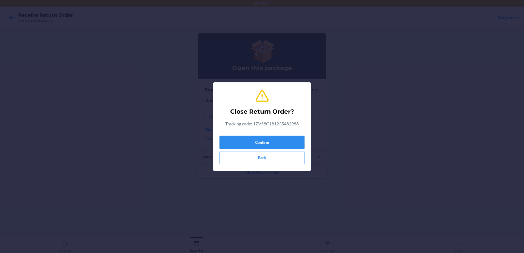
click at [254, 139] on button "Confirm" at bounding box center [262, 142] width 85 height 13
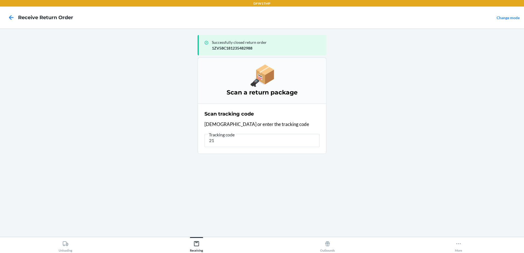
type input "2"
type input "1zr08h699031528564"
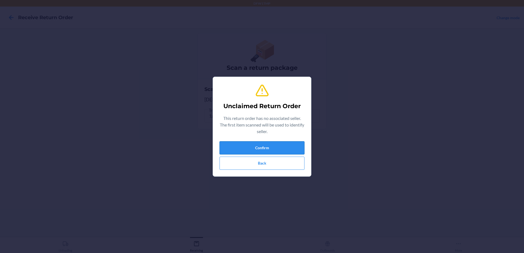
click at [252, 146] on button "Confirm" at bounding box center [262, 147] width 85 height 13
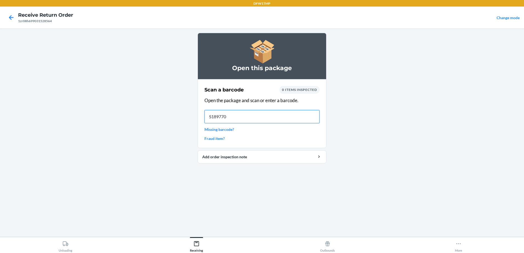
type input "S1897705"
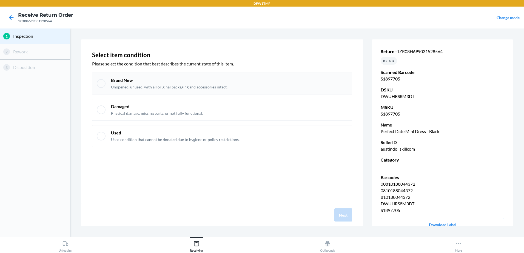
click at [104, 89] on div "Brand New Unopened, unused, with all original packaging and accessories intact." at bounding box center [222, 84] width 260 height 22
checkbox input "true"
click at [344, 216] on button "Next" at bounding box center [343, 215] width 18 height 13
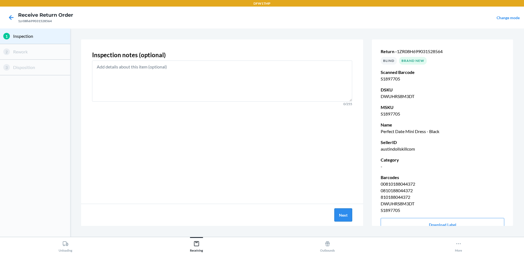
click at [338, 214] on button "Next" at bounding box center [343, 215] width 18 height 13
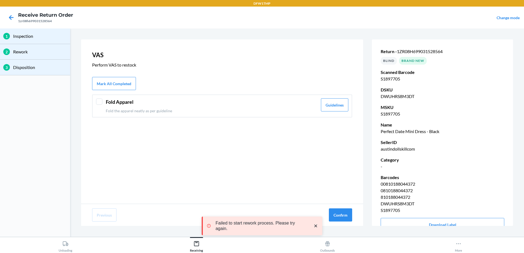
click at [99, 112] on div "Fold Apparel Fold the apparel neatly as per guideline Guidelines" at bounding box center [222, 106] width 260 height 23
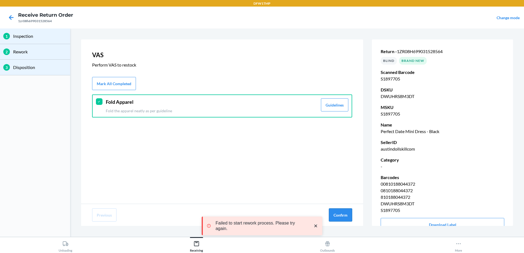
click at [339, 216] on button "Confirm" at bounding box center [340, 215] width 23 height 13
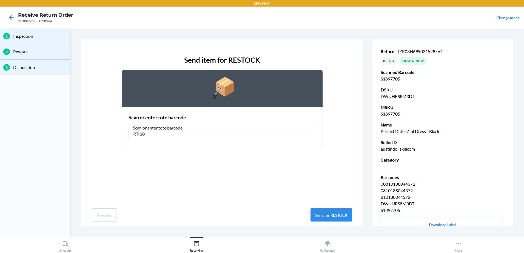
type input "RT-10"
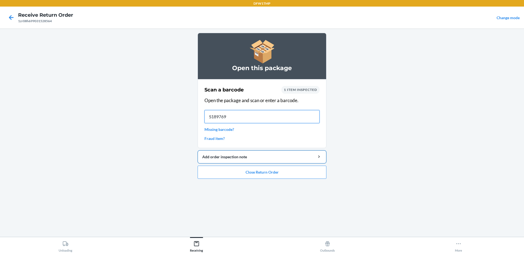
type input "S1897698"
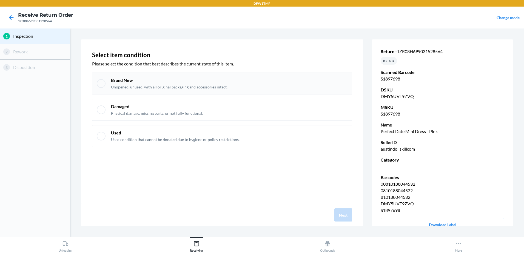
click at [101, 79] on div at bounding box center [101, 83] width 9 height 9
checkbox input "true"
click at [343, 217] on button "Next" at bounding box center [343, 215] width 18 height 13
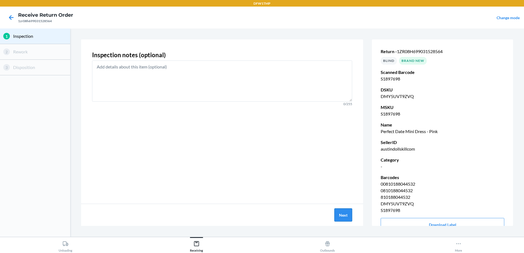
click at [349, 215] on button "Next" at bounding box center [343, 215] width 18 height 13
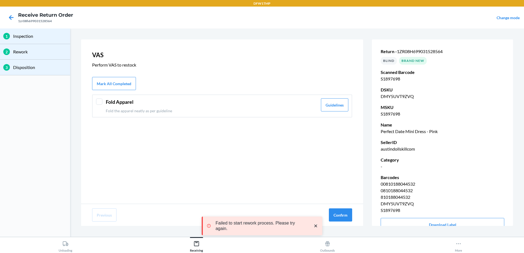
click at [137, 106] on header "Fold Apparel" at bounding box center [212, 101] width 212 height 7
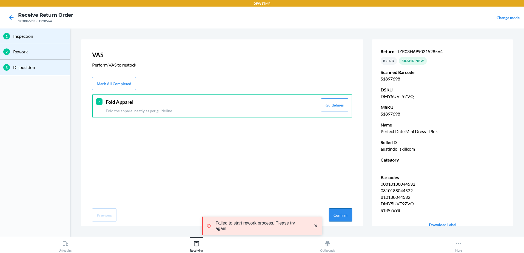
click at [350, 215] on button "Confirm" at bounding box center [340, 215] width 23 height 13
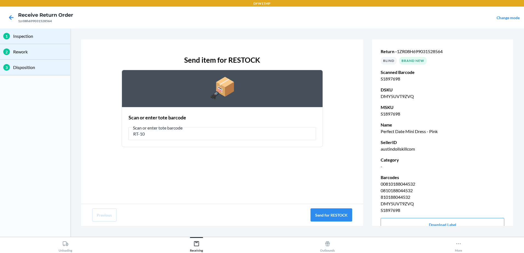
type input "RT-10"
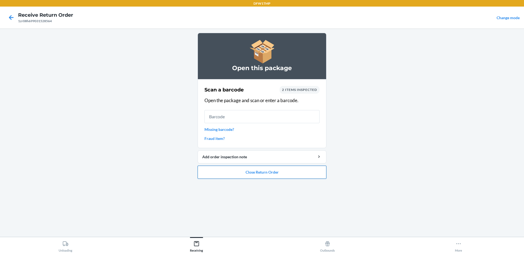
click at [239, 173] on button "Close Return Order" at bounding box center [262, 172] width 129 height 13
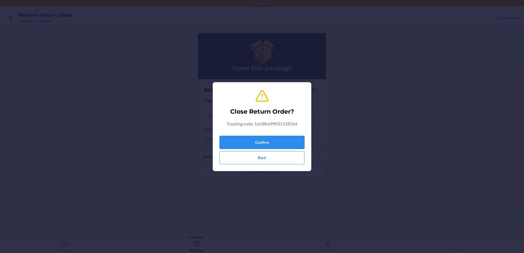
click at [238, 145] on button "Confirm" at bounding box center [262, 142] width 85 height 13
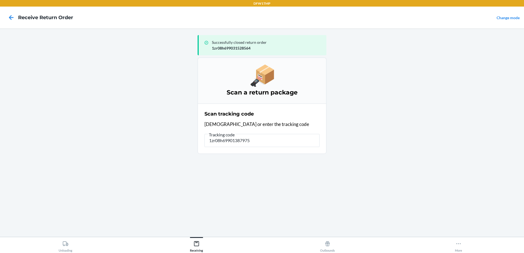
type input "1zr08h699013879755"
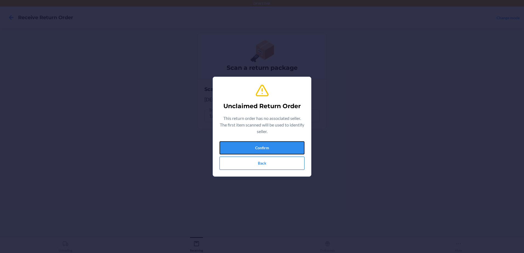
drag, startPoint x: 244, startPoint y: 156, endPoint x: 253, endPoint y: 165, distance: 12.6
click at [253, 165] on div "Confirm Back" at bounding box center [262, 155] width 85 height 29
click at [247, 148] on button "Confirm" at bounding box center [262, 147] width 85 height 13
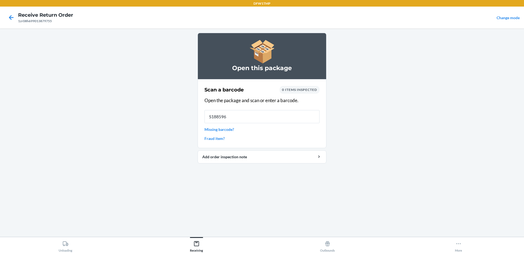
type input "S1885964"
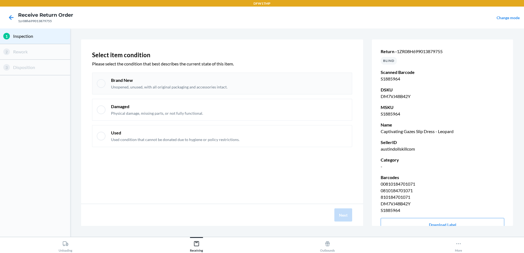
click at [102, 80] on div at bounding box center [101, 83] width 9 height 9
checkbox input "true"
click at [345, 217] on button "Next" at bounding box center [343, 215] width 18 height 13
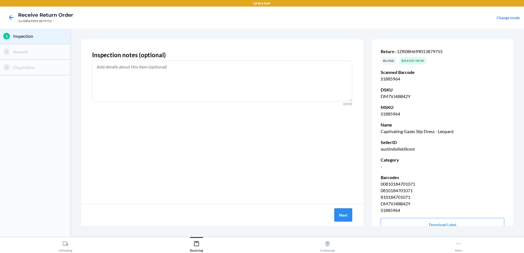
click at [335, 215] on button "Next" at bounding box center [343, 215] width 18 height 13
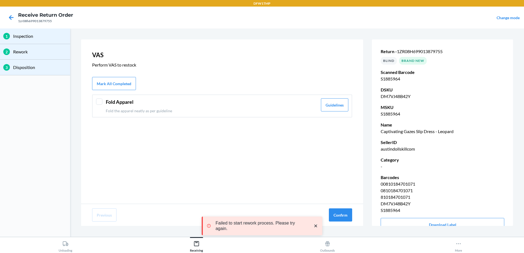
click at [102, 111] on div "Fold Apparel Fold the apparel neatly as per guideline Guidelines" at bounding box center [222, 106] width 260 height 23
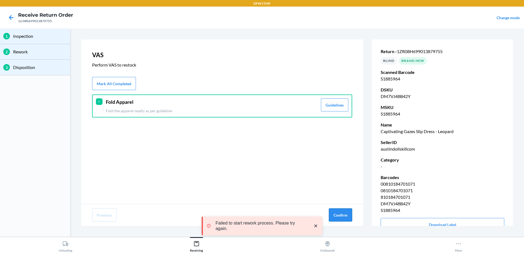
click at [343, 218] on button "Confirm" at bounding box center [340, 215] width 23 height 13
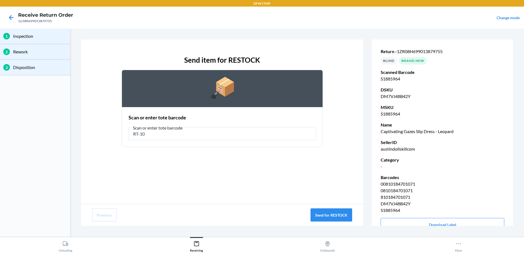
type input "RT-10"
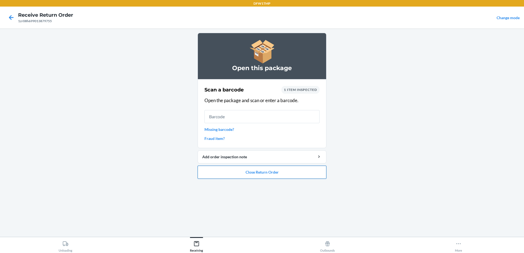
click at [241, 176] on button "Close Return Order" at bounding box center [262, 172] width 129 height 13
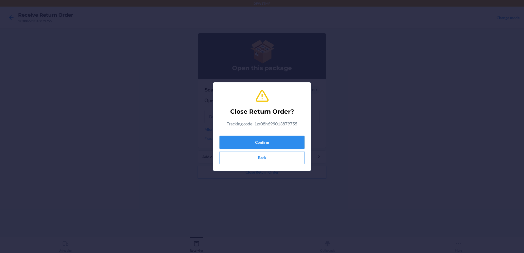
click at [241, 142] on button "Confirm" at bounding box center [262, 142] width 85 height 13
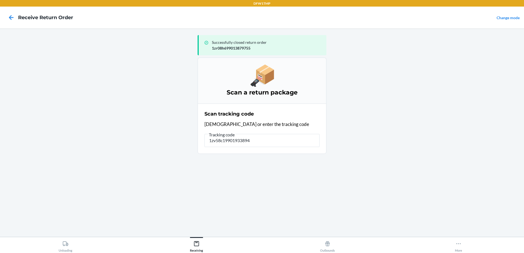
type input "1zv58c199019338945"
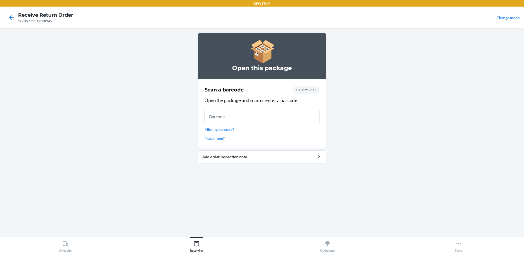
click at [207, 128] on link "Missing barcode?" at bounding box center [261, 130] width 115 height 6
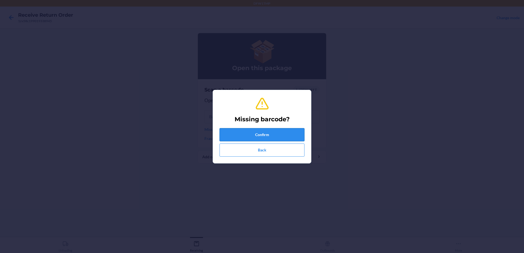
click at [247, 132] on button "Confirm" at bounding box center [262, 134] width 85 height 13
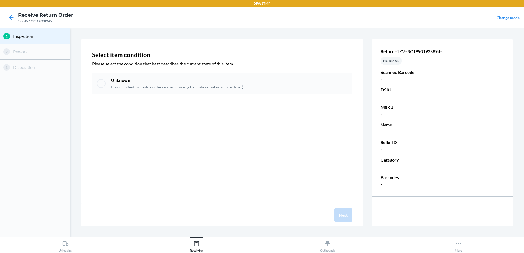
click at [132, 85] on p "Product identity could not be verified (missing barcode or unknown identifier)." at bounding box center [177, 86] width 133 height 5
checkbox input "true"
click at [340, 218] on button "Next" at bounding box center [343, 215] width 18 height 13
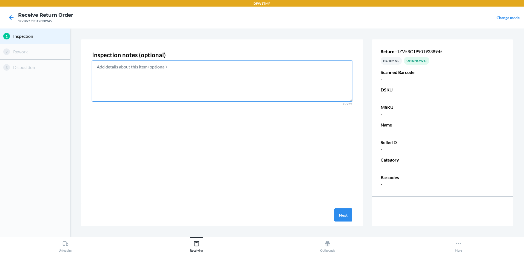
click at [158, 81] on textarea at bounding box center [222, 81] width 260 height 41
click at [157, 75] on textarea at bounding box center [222, 81] width 260 height 41
paste textarea "pantalones de color leopardo sin código de barras"
type textarea "pantalones de color leopardo sin código de barras"
drag, startPoint x: 190, startPoint y: 69, endPoint x: 88, endPoint y: 61, distance: 102.2
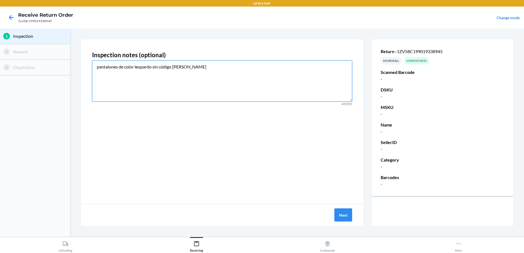
click at [88, 61] on div "Inspection notes (optional) pantalones de color leopardo sin código de barras 4…" at bounding box center [222, 121] width 282 height 164
click at [144, 79] on textarea at bounding box center [222, 81] width 260 height 41
paste textarea "leopard print pants without a barcode"
type textarea "leopard print pants without a barcode"
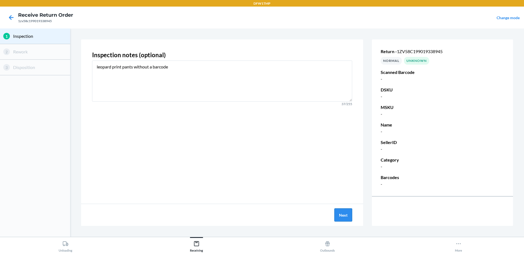
click at [343, 214] on button "Next" at bounding box center [343, 215] width 18 height 13
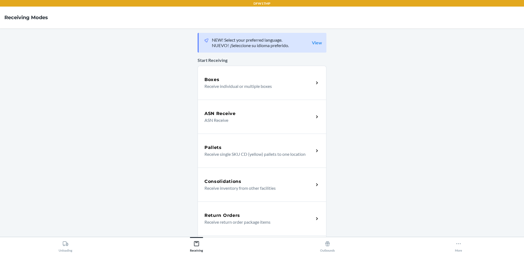
click at [252, 210] on div "Return Orders Receive return order package items" at bounding box center [262, 219] width 129 height 34
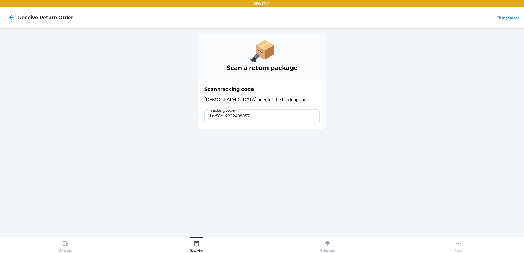
type input "1zv58c199024880572"
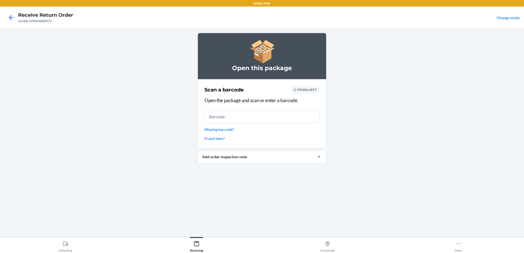
drag, startPoint x: 217, startPoint y: 125, endPoint x: 213, endPoint y: 128, distance: 4.5
click at [213, 128] on div "Scan a barcode 2 items left Open the package and scan or enter a barcode. Missi…" at bounding box center [261, 113] width 115 height 59
click at [212, 128] on link "Missing barcode?" at bounding box center [261, 130] width 115 height 6
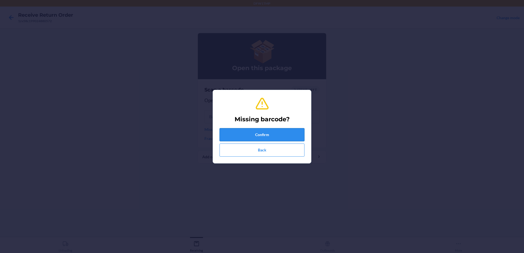
click at [243, 137] on button "Confirm" at bounding box center [262, 134] width 85 height 13
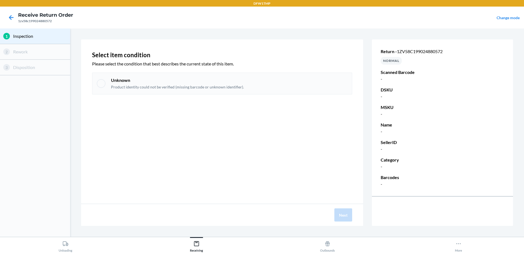
click at [111, 89] on p "Product identity could not be verified (missing barcode or unknown identifier)." at bounding box center [177, 86] width 133 height 5
checkbox input "true"
click at [339, 215] on button "Next" at bounding box center [343, 215] width 18 height 13
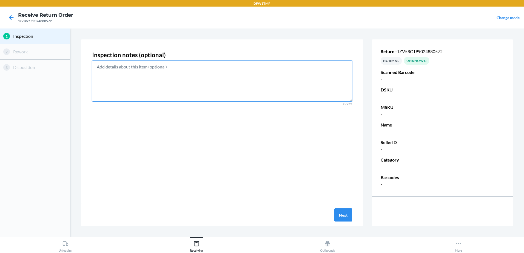
click at [119, 98] on textarea at bounding box center [222, 81] width 260 height 41
type textarea "no barcode"
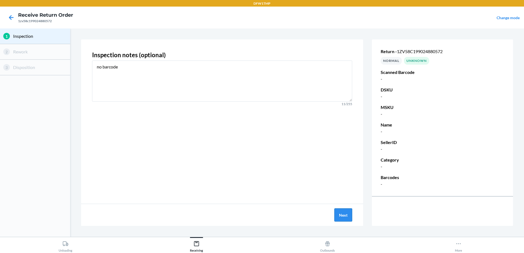
click at [340, 213] on button "Next" at bounding box center [343, 215] width 18 height 13
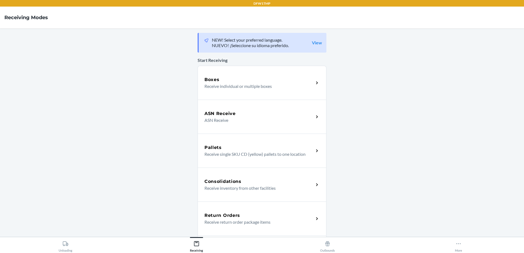
click at [214, 226] on div "Return Orders Receive return order package items" at bounding box center [262, 219] width 129 height 34
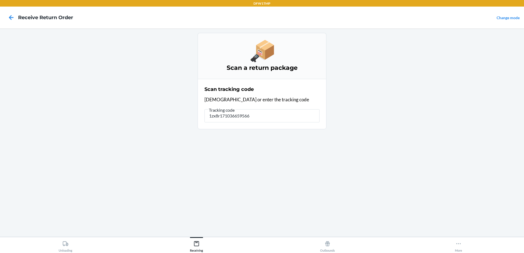
type input "1zx8r1710366595669"
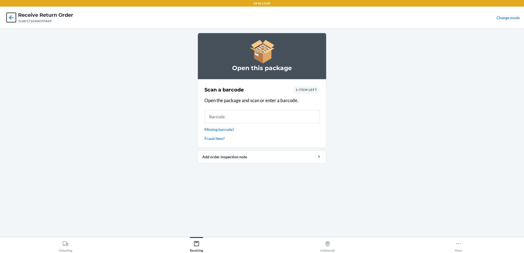
click at [13, 18] on icon at bounding box center [11, 17] width 9 height 9
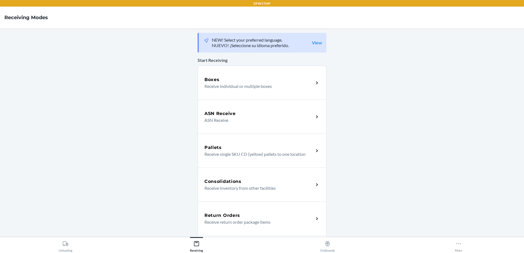
click at [216, 224] on p "Receive return order package items" at bounding box center [256, 222] width 105 height 7
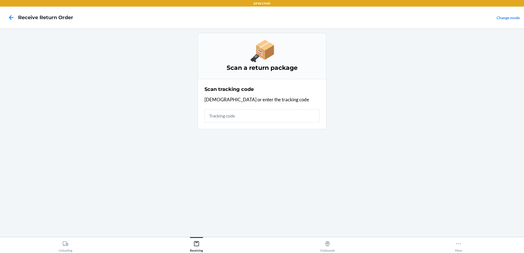
click at [462, 252] on div "Unloading Receiving Outbounds More" at bounding box center [262, 245] width 524 height 16
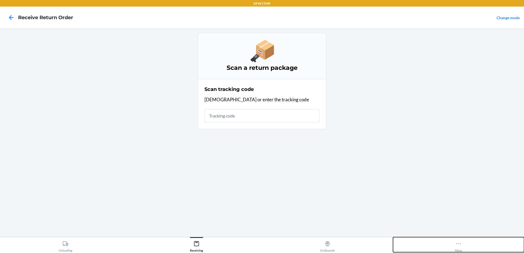
click at [460, 252] on div "More" at bounding box center [458, 246] width 7 height 14
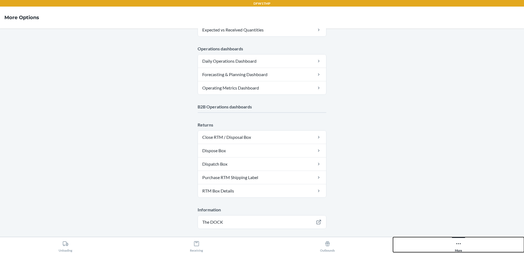
scroll to position [260, 0]
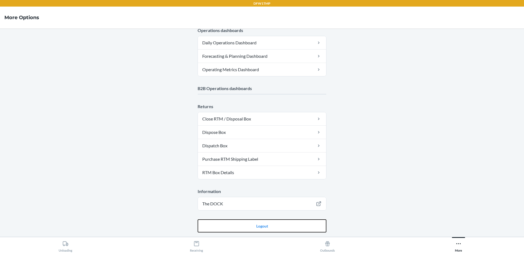
drag, startPoint x: 303, startPoint y: 223, endPoint x: 293, endPoint y: 219, distance: 10.9
click at [303, 223] on button "Logout" at bounding box center [262, 226] width 129 height 13
